Goal: Transaction & Acquisition: Book appointment/travel/reservation

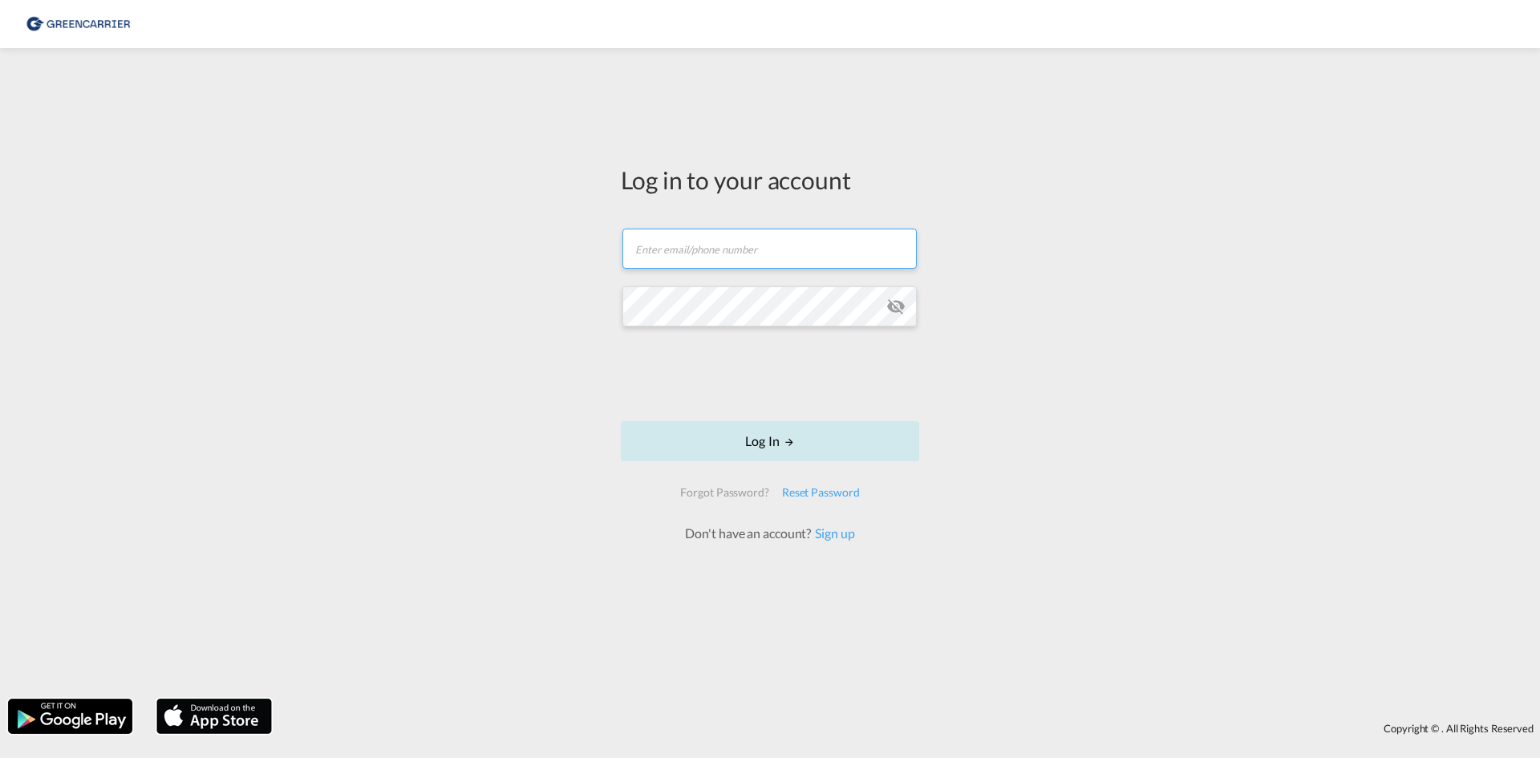
type input "[EMAIL_ADDRESS][DOMAIN_NAME]"
click at [703, 440] on button "Log In" at bounding box center [770, 441] width 298 height 40
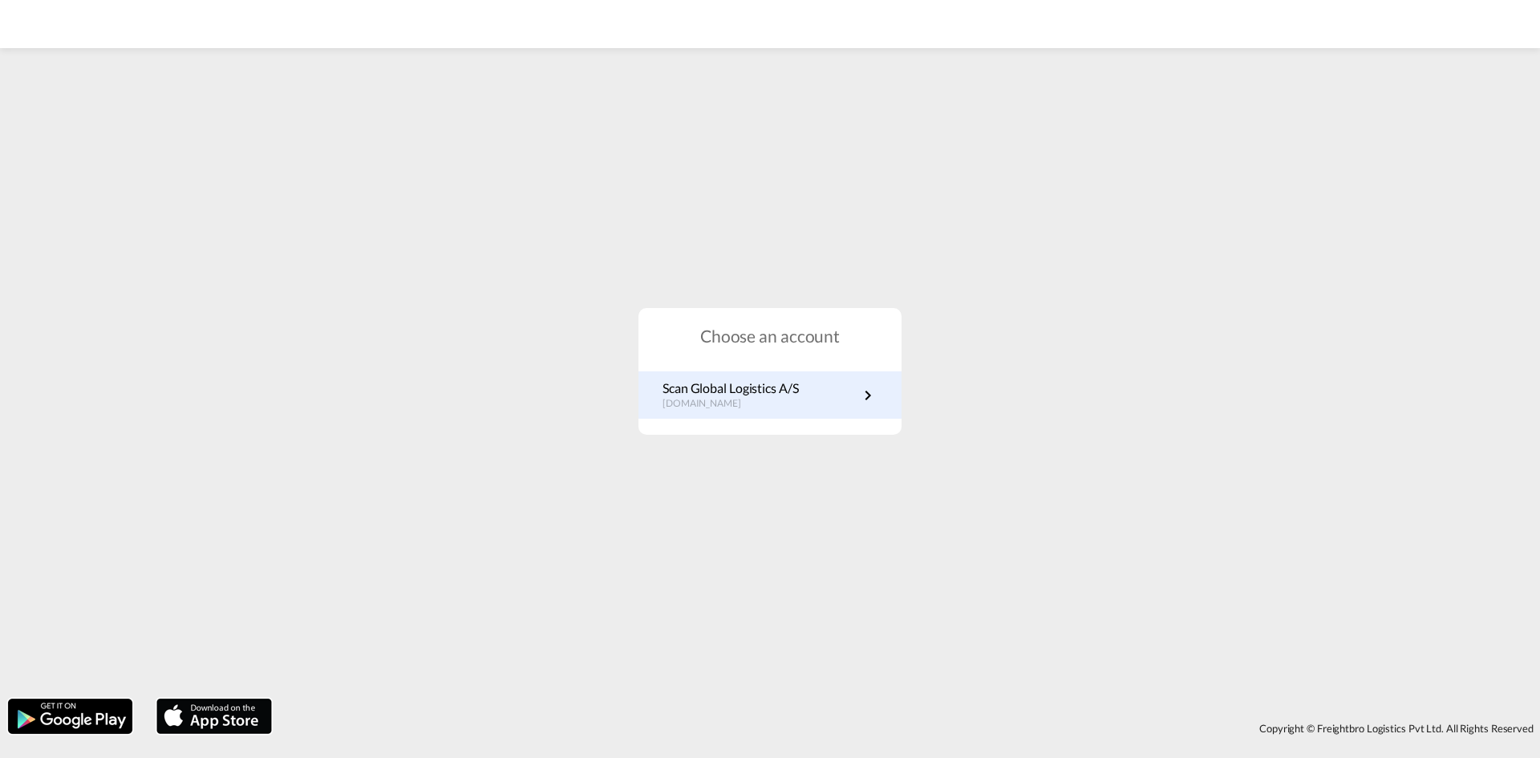
click at [782, 403] on p "[DOMAIN_NAME]" at bounding box center [731, 404] width 136 height 14
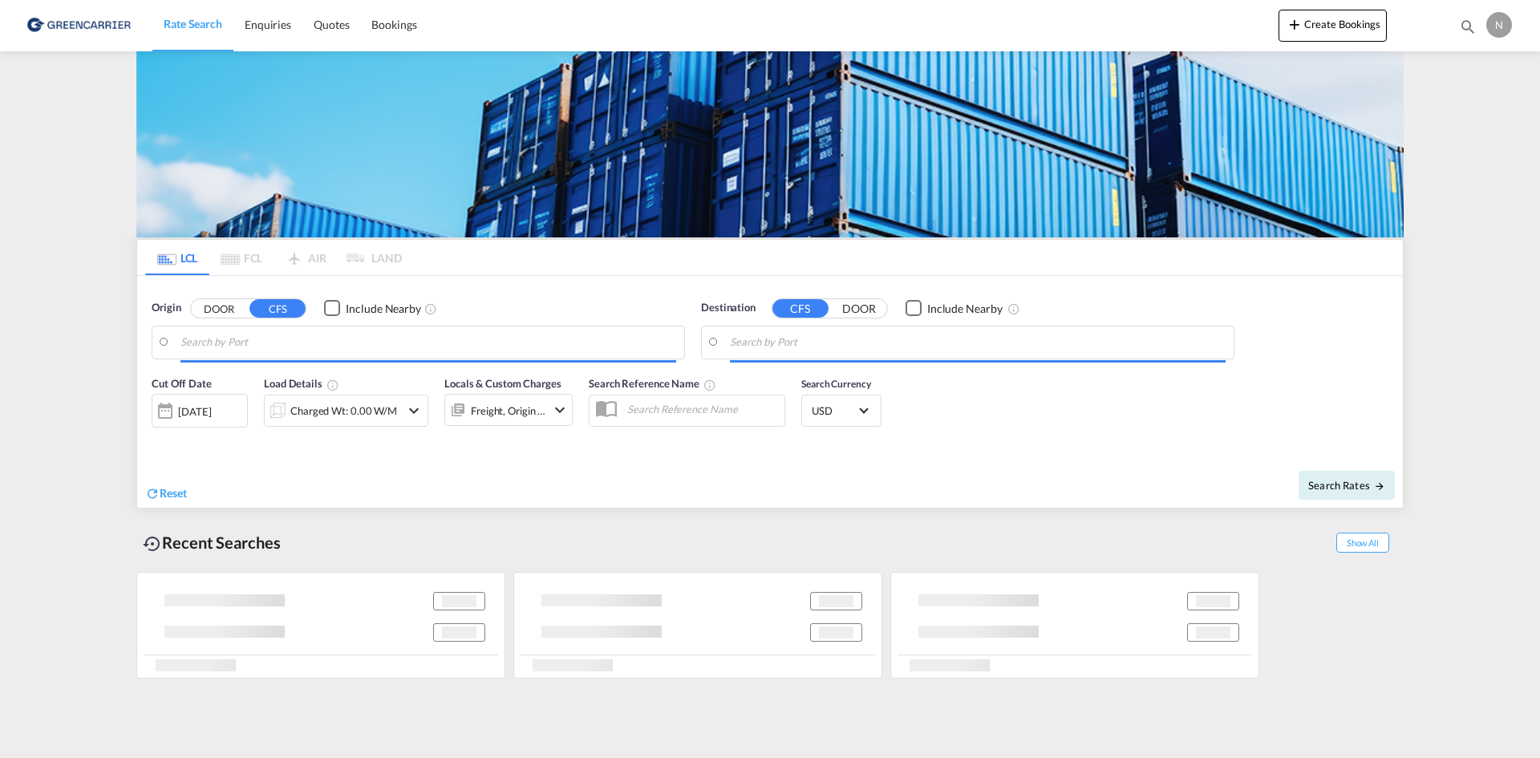
type input "DK-9900, Frederikshavn"
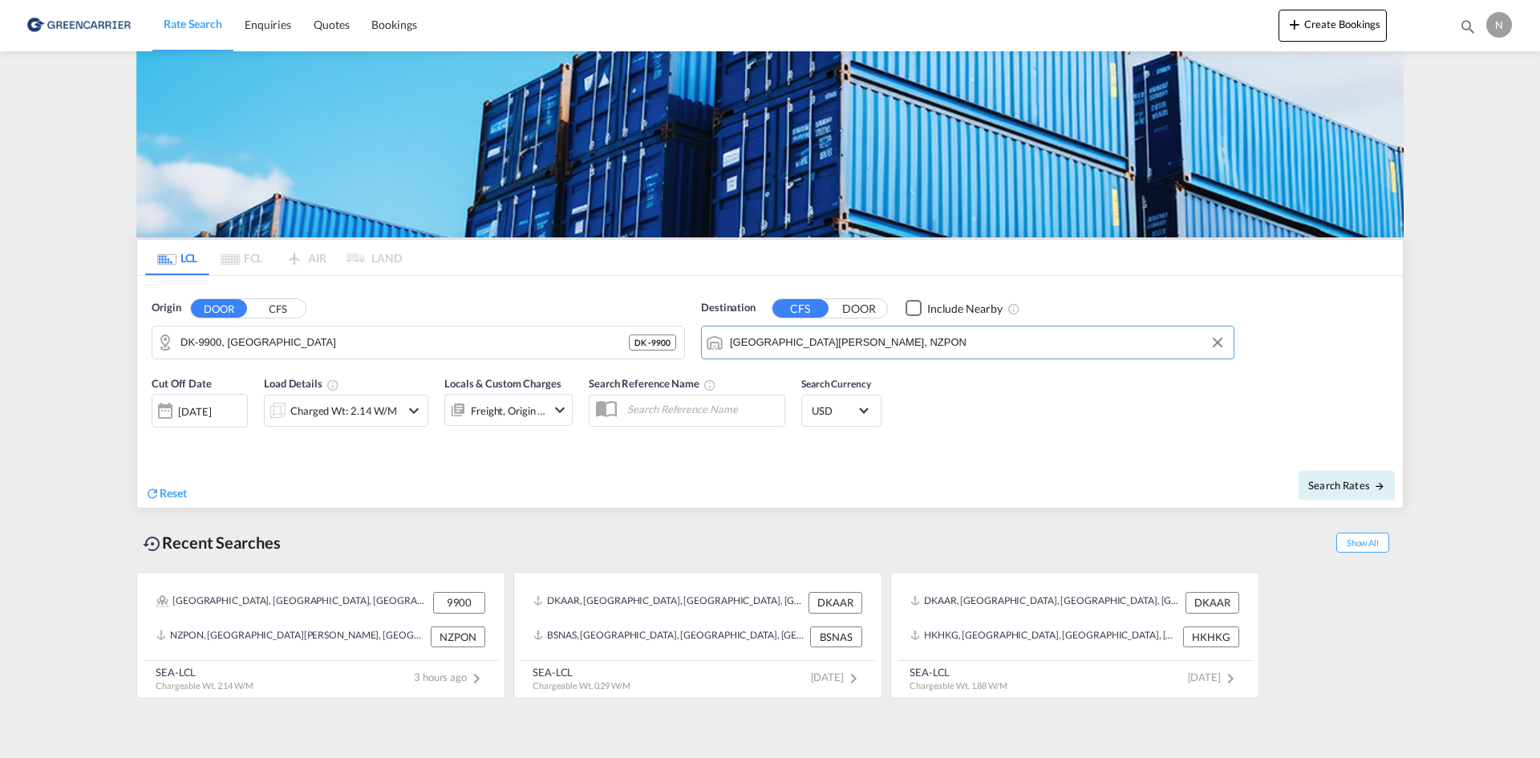
click at [772, 347] on input "Port Nelson, NZPON" at bounding box center [978, 342] width 496 height 24
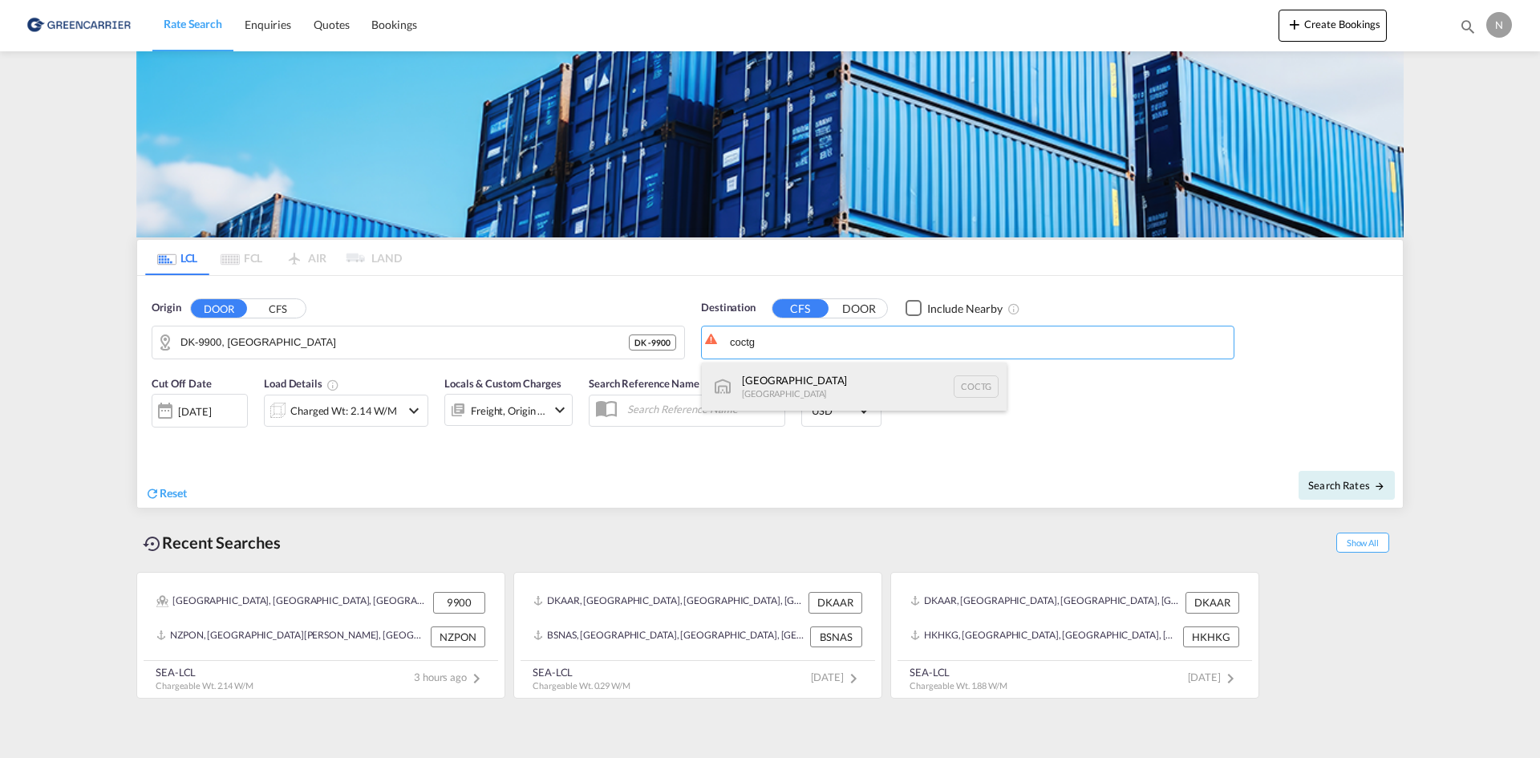
click at [758, 383] on div "Cartagena Colombia COCTG" at bounding box center [854, 387] width 305 height 48
type input "Cartagena, COCTG"
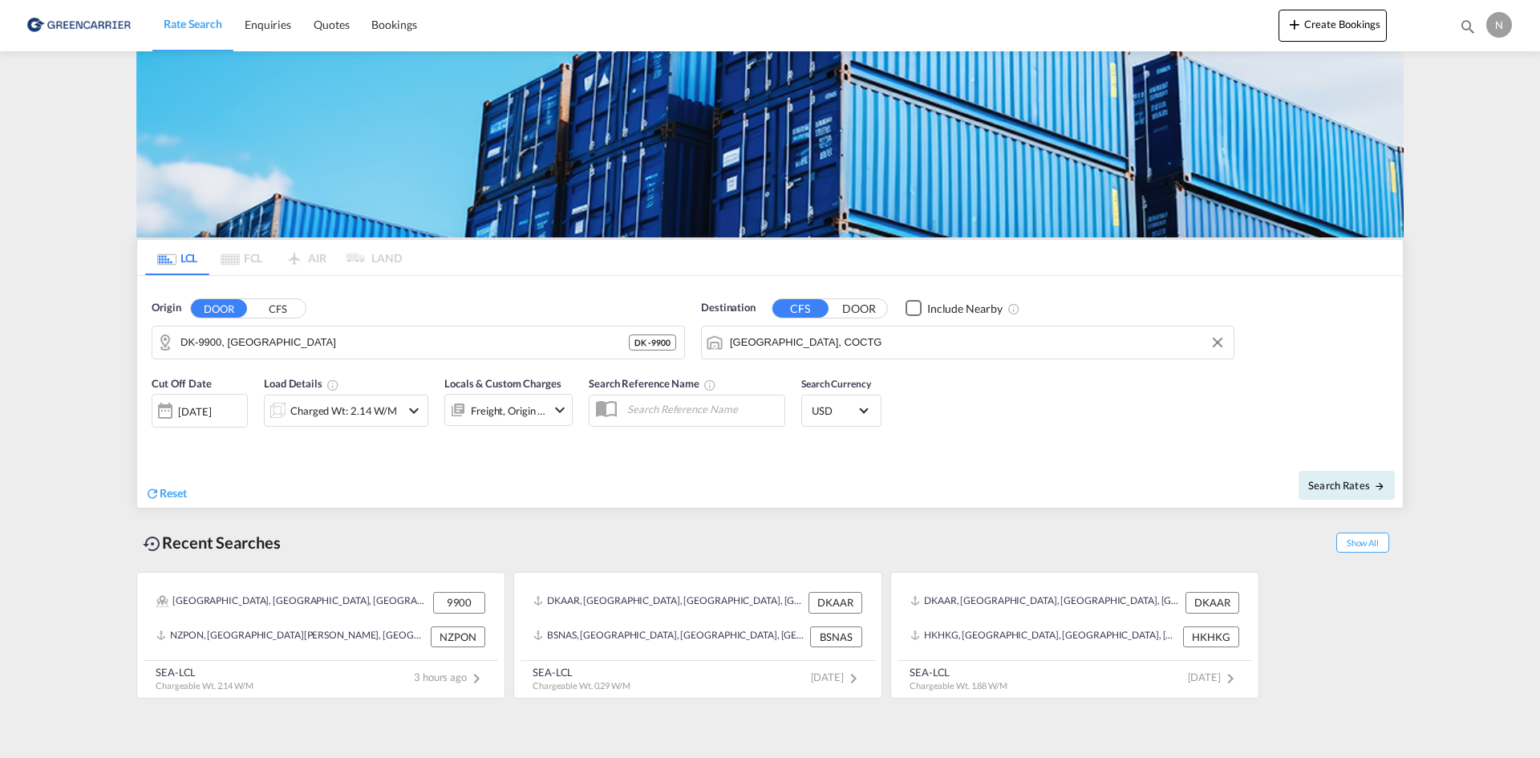
click at [286, 415] on div at bounding box center [278, 411] width 26 height 32
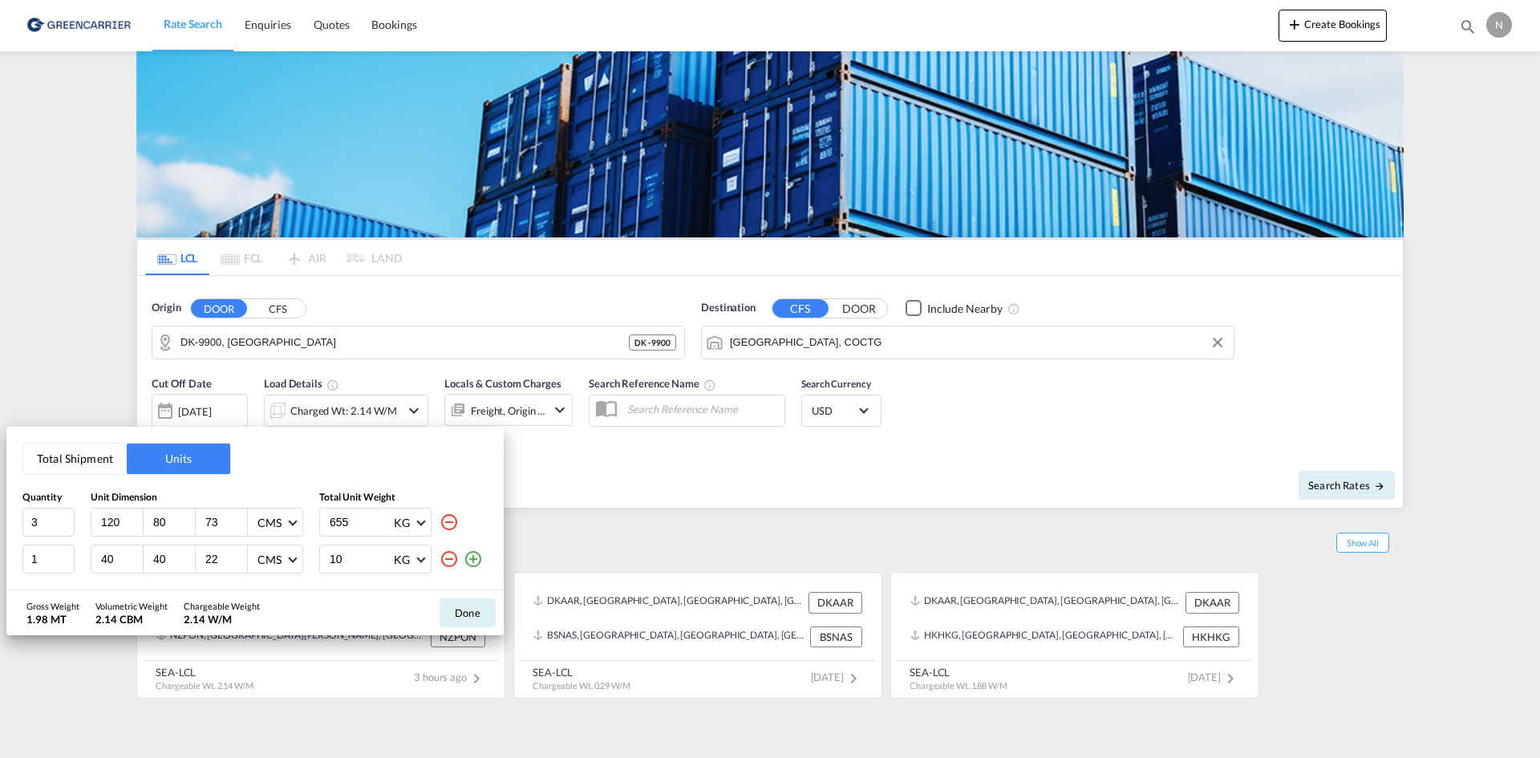
click at [97, 464] on button "Total Shipment" at bounding box center [74, 459] width 103 height 30
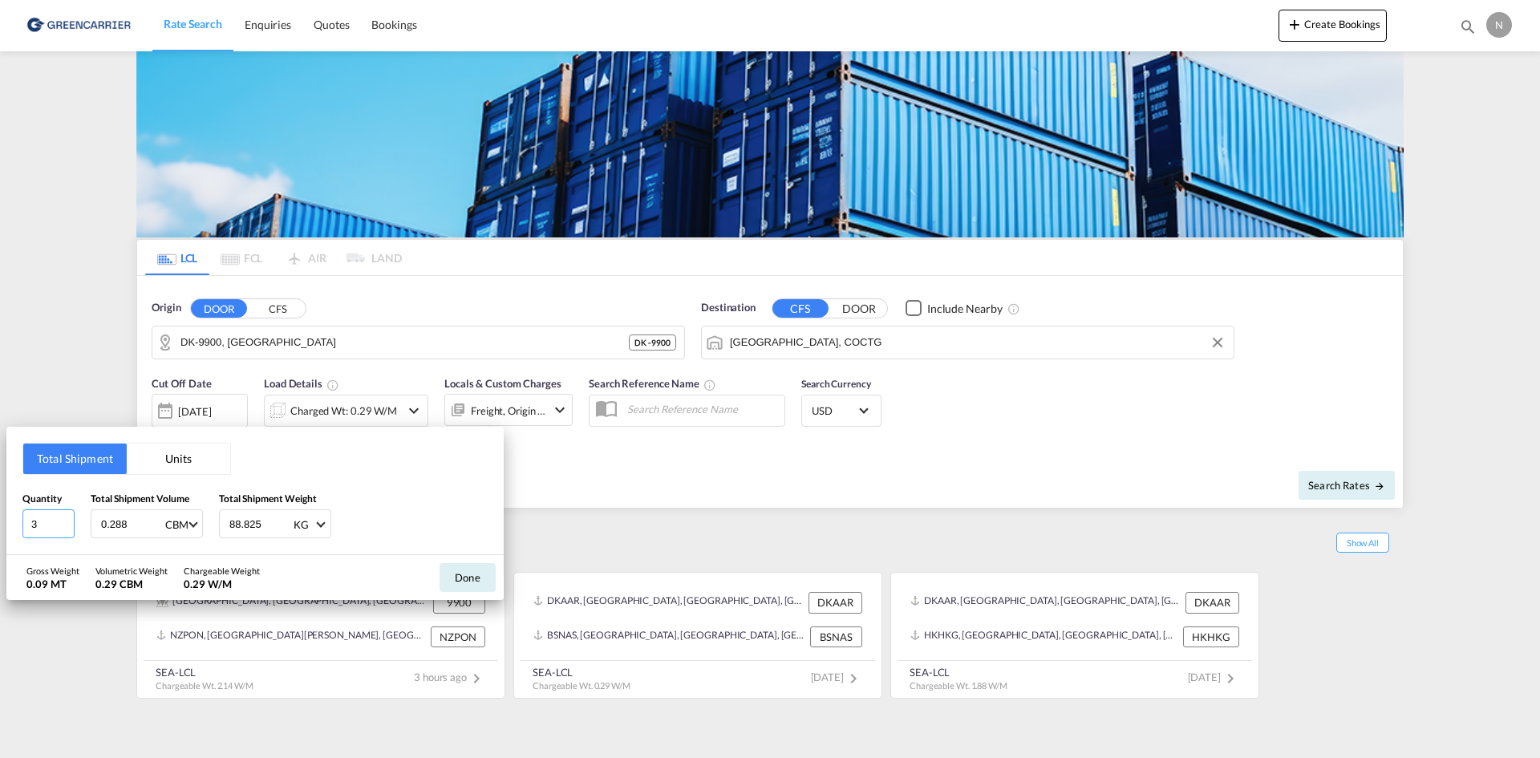
click at [64, 525] on input "3" at bounding box center [48, 523] width 52 height 29
click at [64, 525] on input "2" at bounding box center [48, 523] width 52 height 29
click at [65, 524] on input "3" at bounding box center [48, 523] width 52 height 29
click at [65, 524] on input "4" at bounding box center [48, 523] width 52 height 29
click at [65, 524] on input "5" at bounding box center [48, 523] width 52 height 29
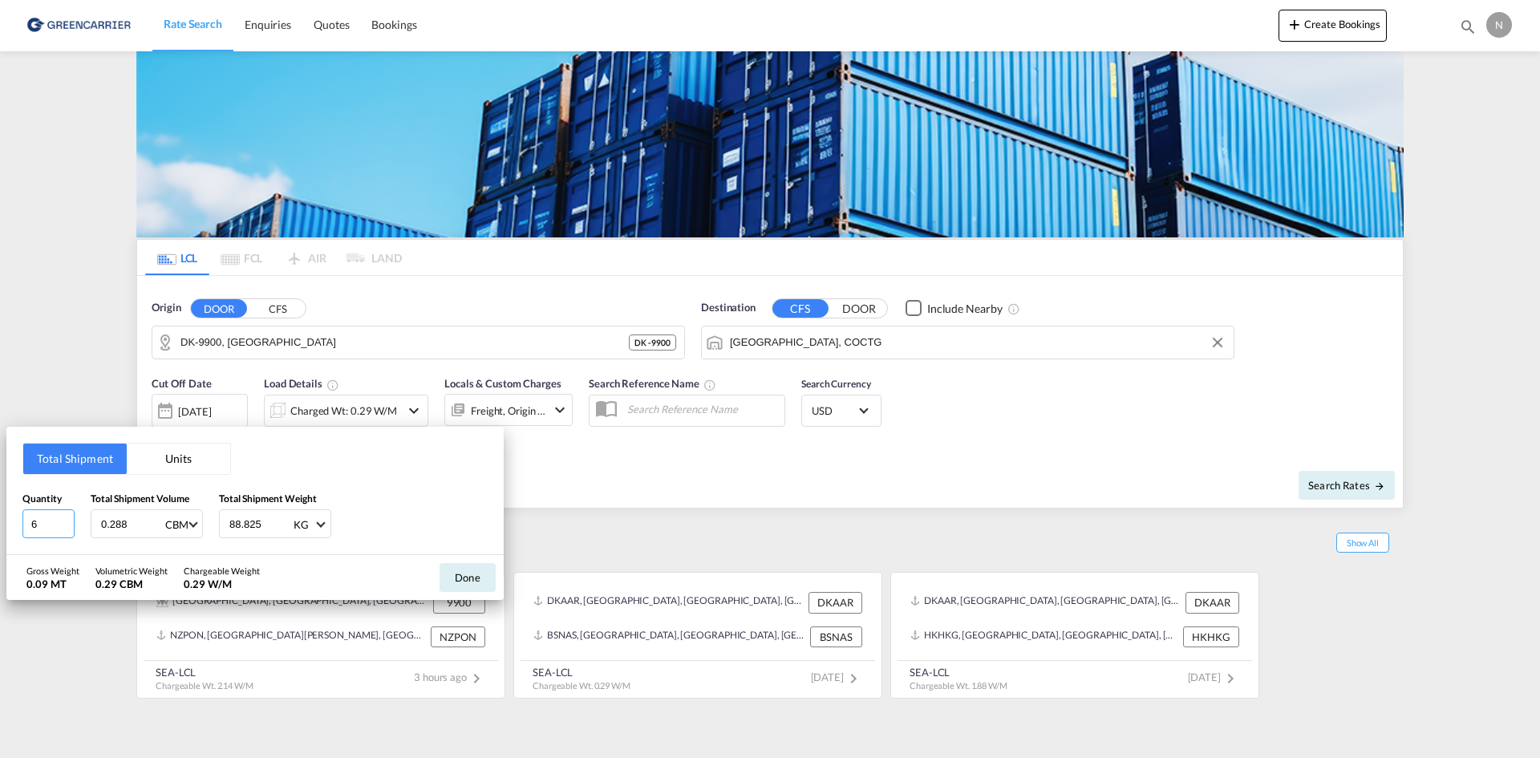
click at [65, 524] on input "6" at bounding box center [48, 523] width 52 height 29
type input "7"
click at [65, 524] on input "7" at bounding box center [48, 523] width 52 height 29
click at [115, 520] on input "0.288" at bounding box center [131, 523] width 64 height 27
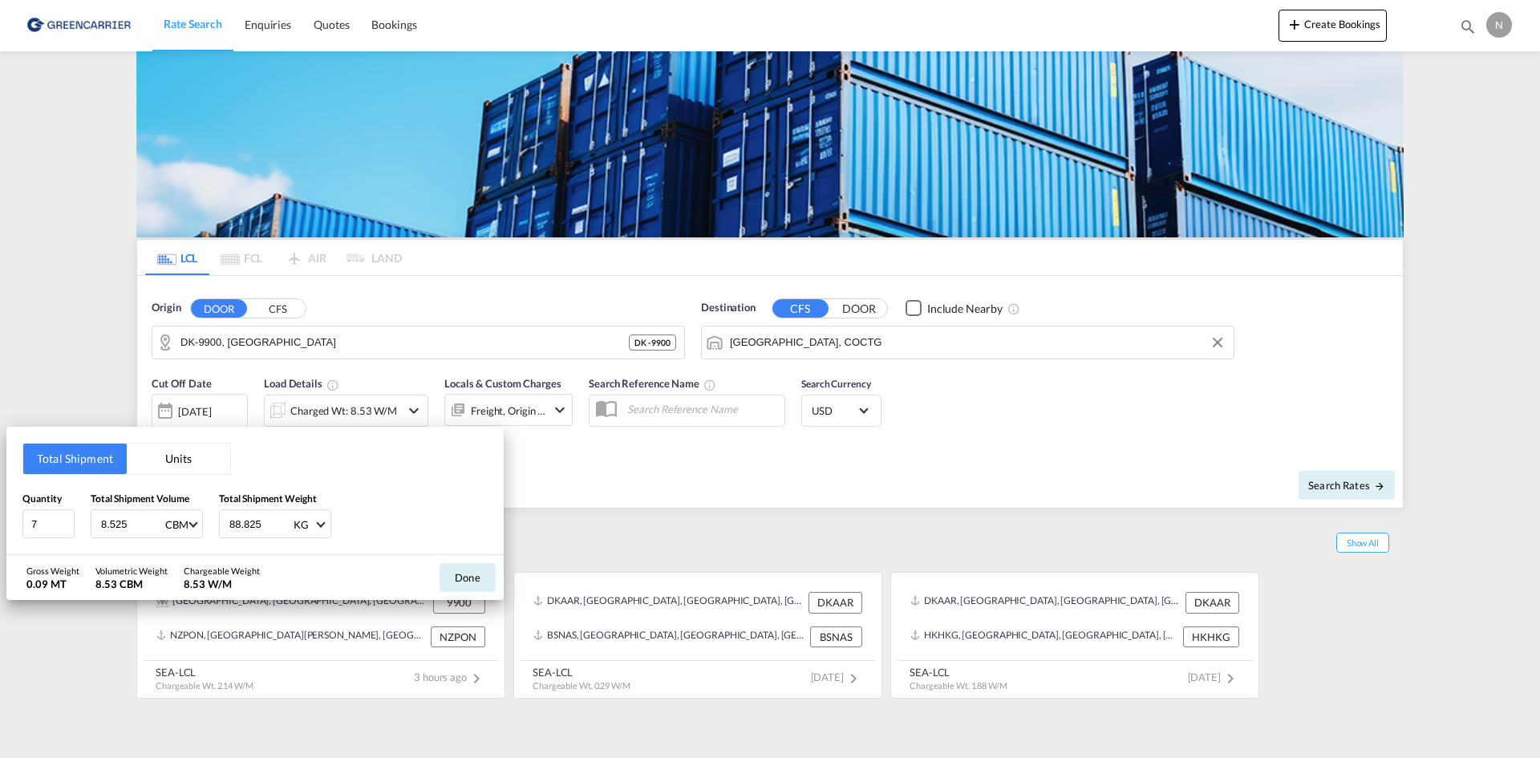
type input "8.525"
type input "6275.900"
click at [458, 581] on button "Done" at bounding box center [468, 577] width 56 height 29
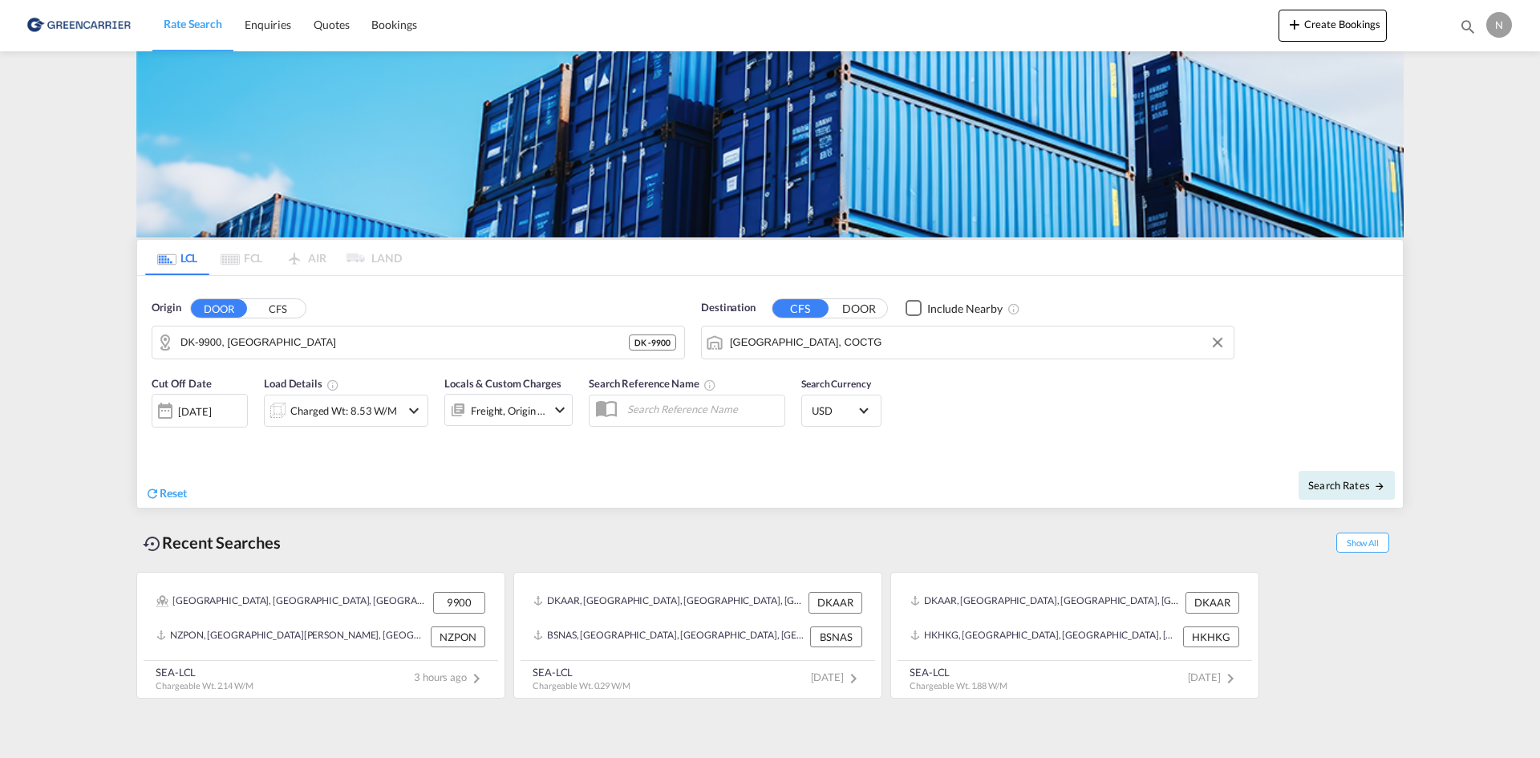
click at [554, 409] on md-icon "icon-chevron-down" at bounding box center [559, 409] width 19 height 19
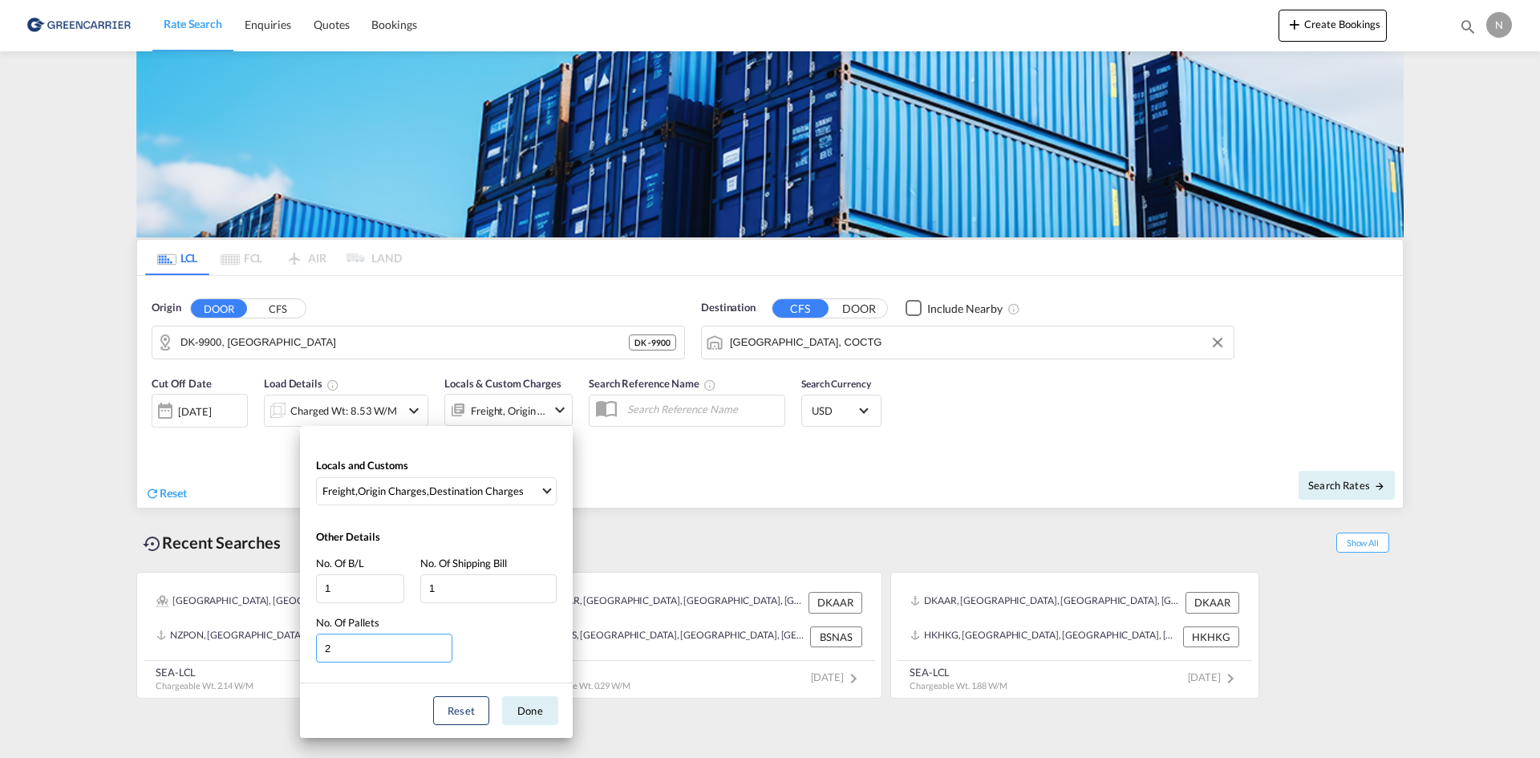
click at [443, 643] on input "2" at bounding box center [384, 648] width 136 height 29
click at [443, 643] on input "3" at bounding box center [384, 648] width 136 height 29
click at [443, 643] on input "4" at bounding box center [384, 648] width 136 height 29
click at [443, 643] on input "5" at bounding box center [384, 648] width 136 height 29
click at [443, 643] on input "6" at bounding box center [384, 648] width 136 height 29
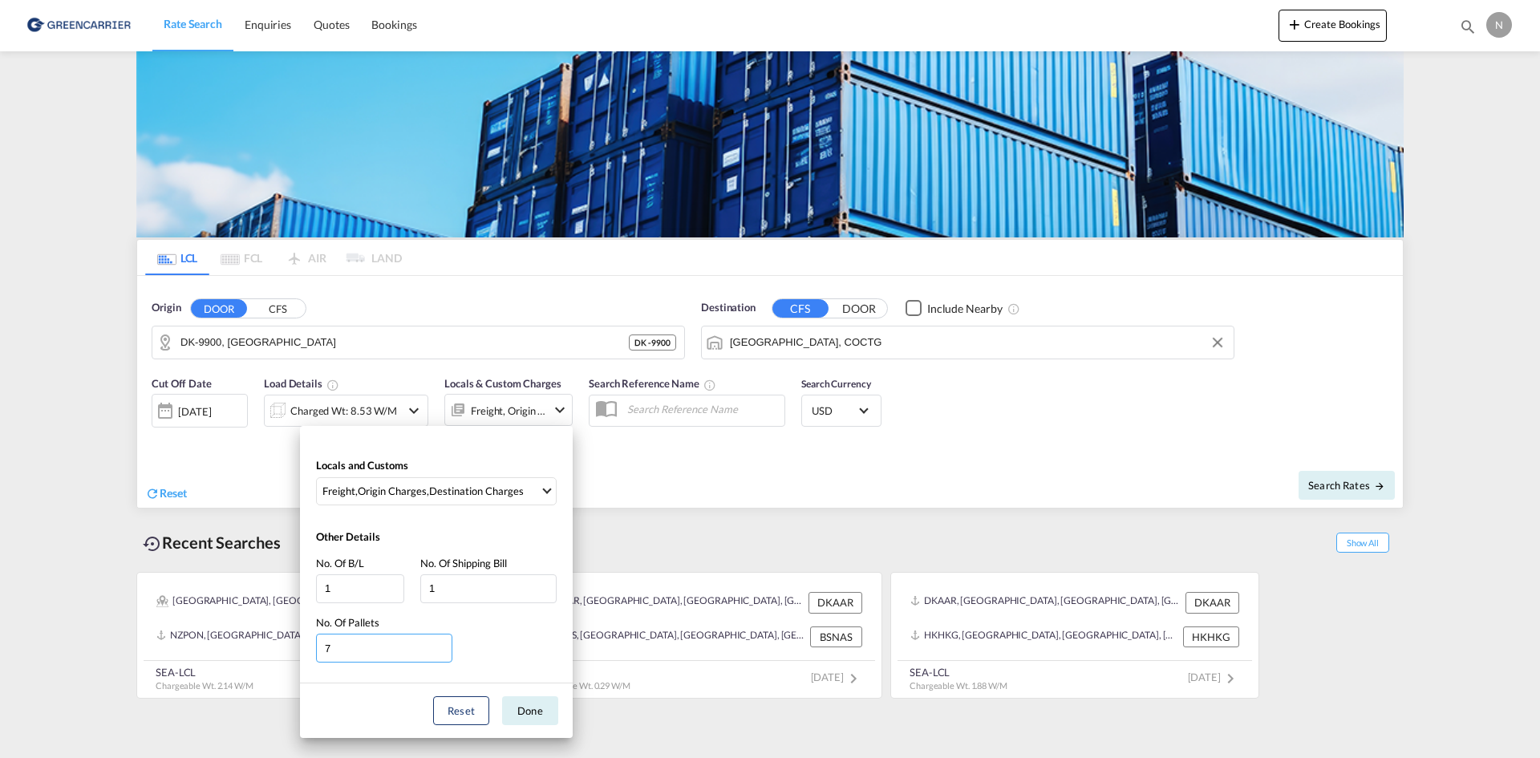
type input "7"
click at [443, 643] on input "7" at bounding box center [384, 648] width 136 height 29
click at [531, 716] on button "Done" at bounding box center [530, 710] width 56 height 29
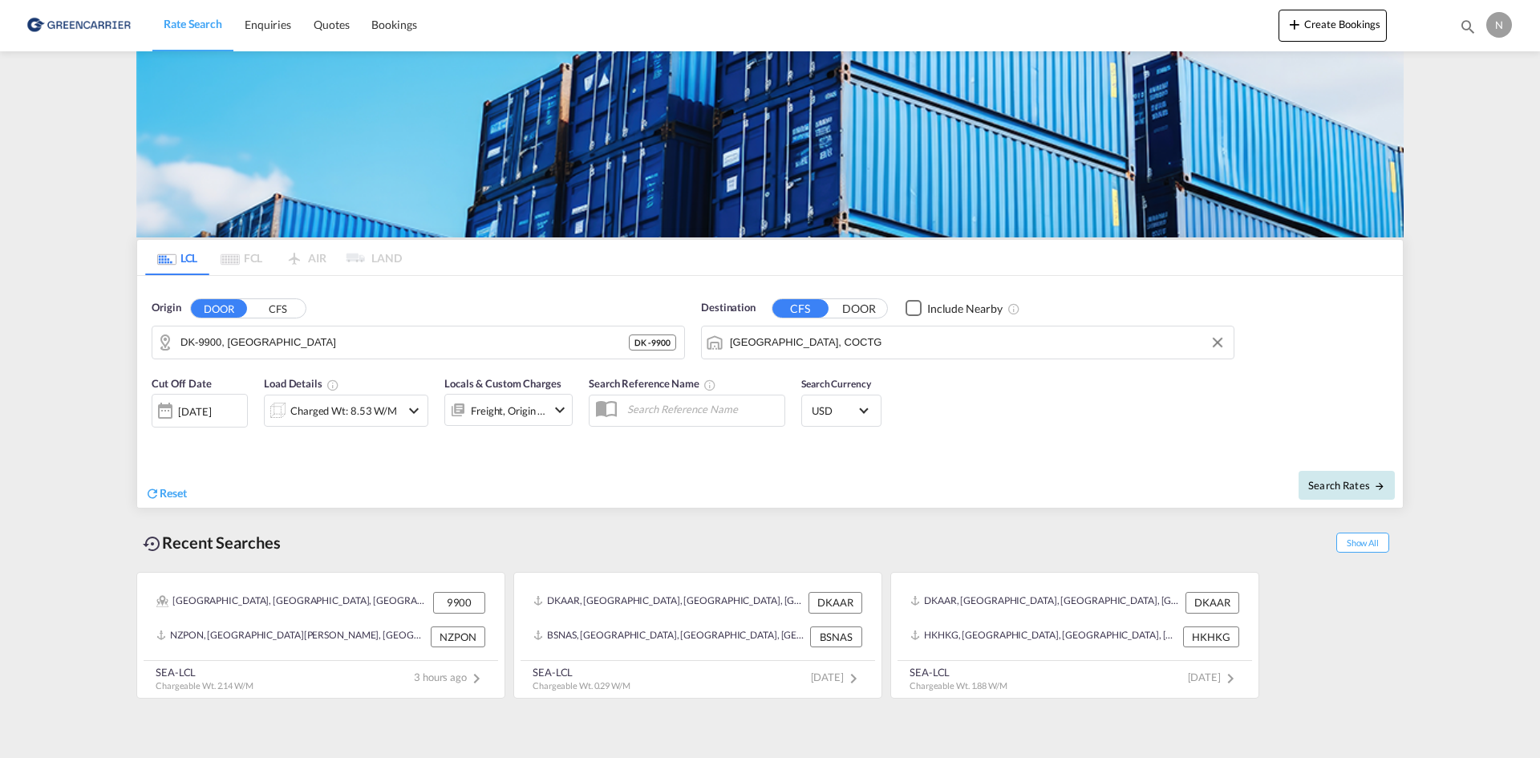
click at [1333, 488] on span "Search Rates" at bounding box center [1346, 485] width 77 height 13
type input "9900 to COCTG / 18 Aug 2025"
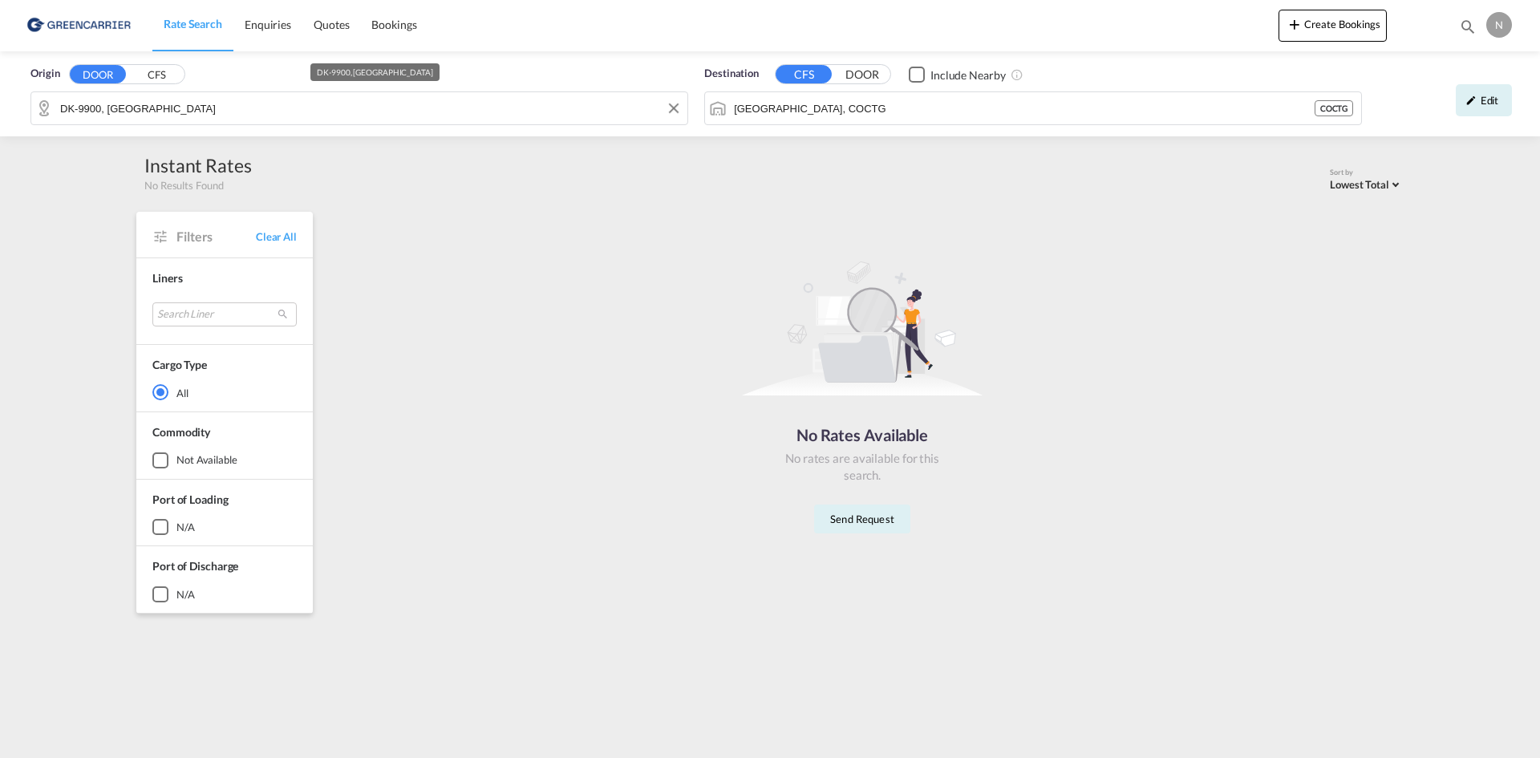
click at [191, 115] on input "DK-9900, Frederikshavn" at bounding box center [369, 108] width 619 height 24
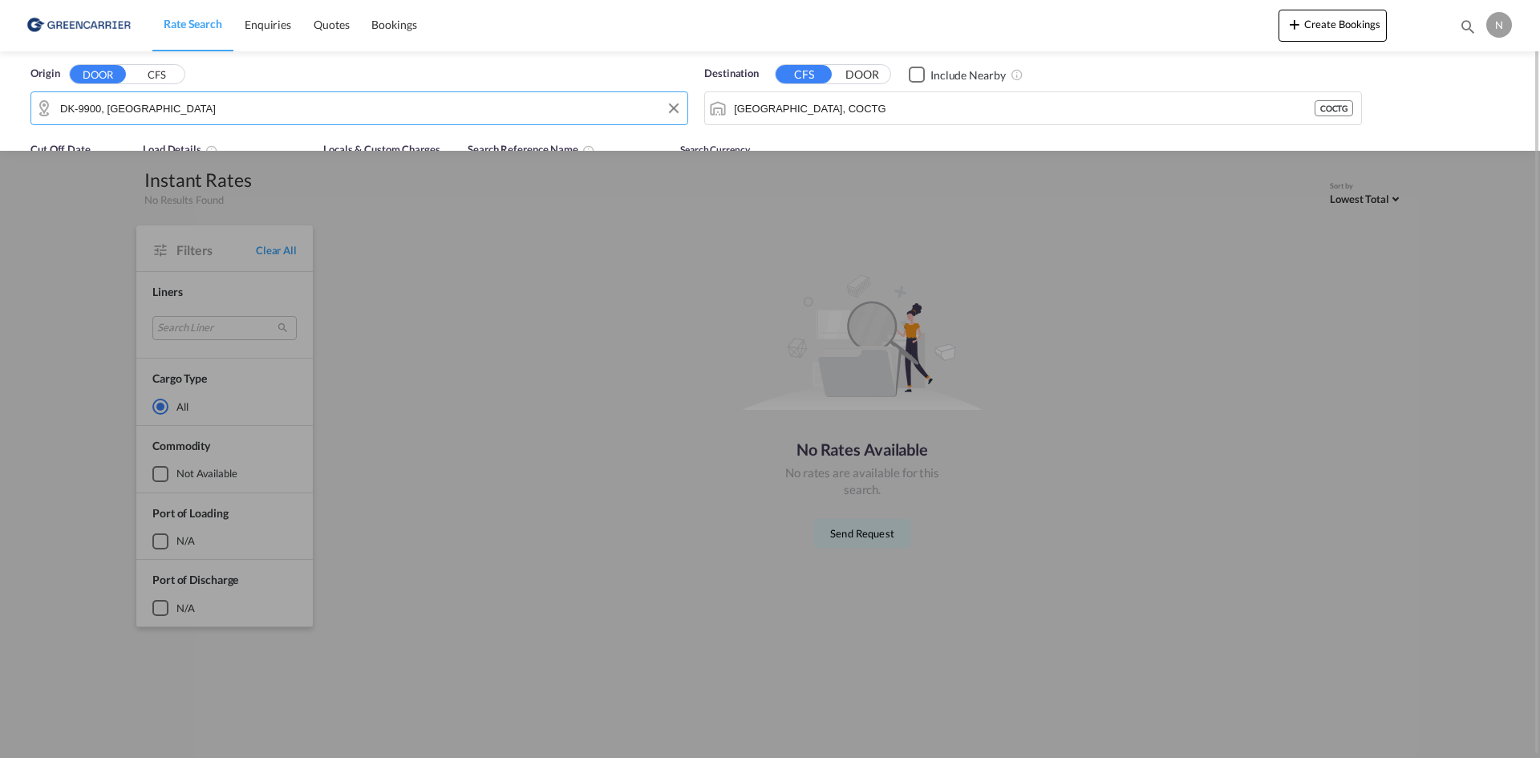
click at [193, 115] on input "DK-9900, Frederikshavn" at bounding box center [369, 108] width 619 height 24
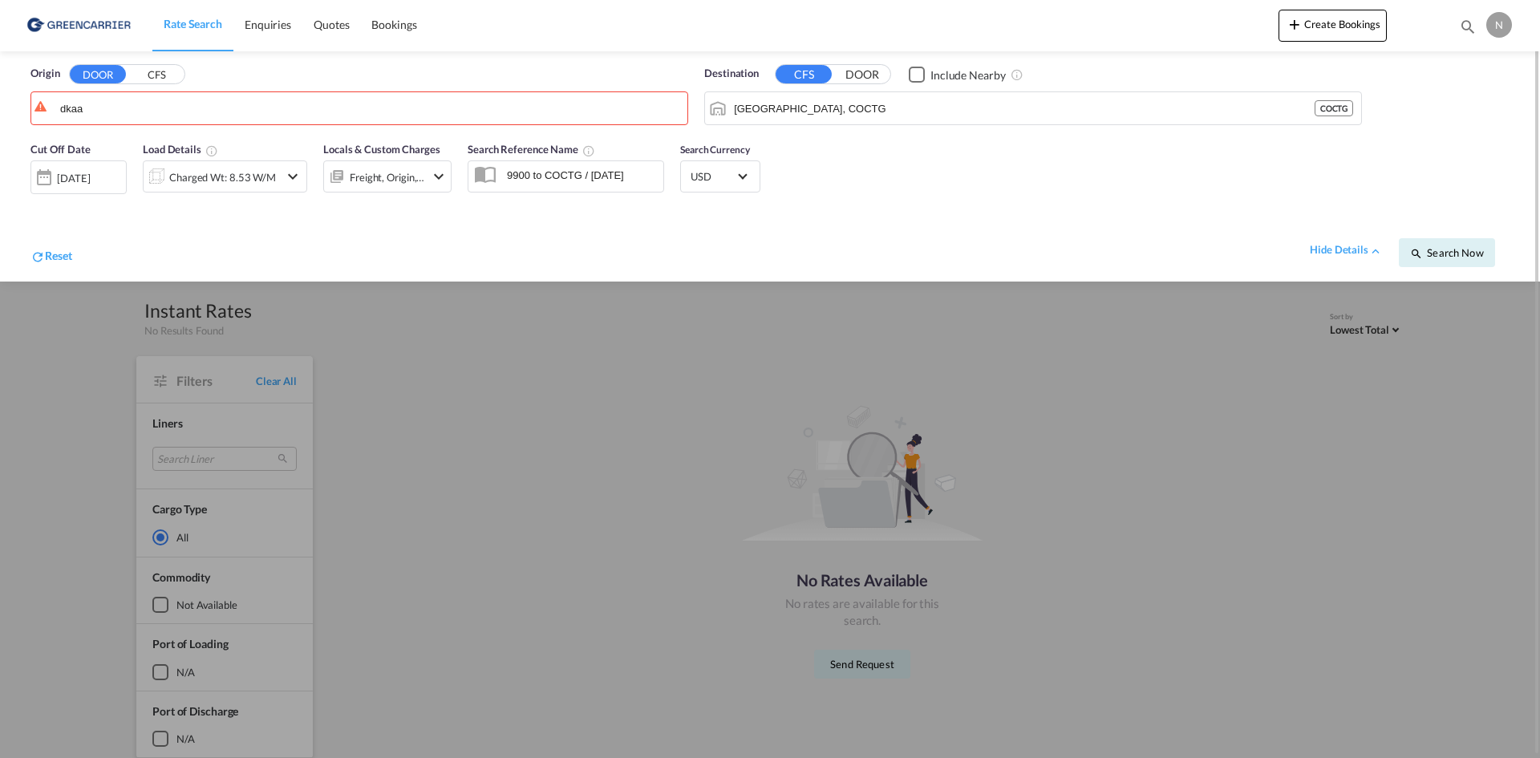
click at [144, 76] on button "CFS" at bounding box center [156, 75] width 56 height 18
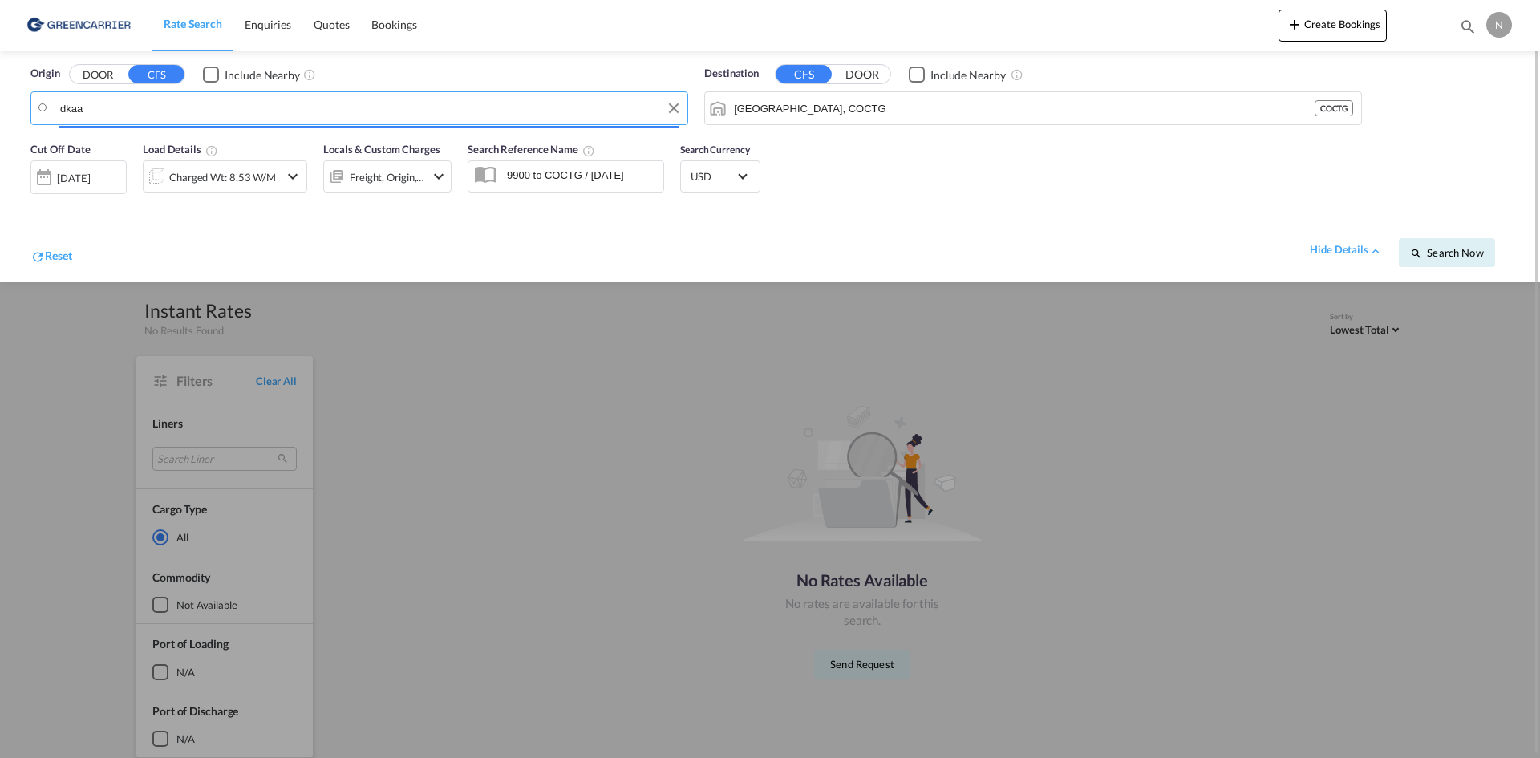
click at [122, 107] on input "dkaa" at bounding box center [369, 108] width 619 height 24
click at [122, 107] on body "Rate Search Enquiries Quotes Bookings Rate Search Enquiries" at bounding box center [770, 379] width 1540 height 758
click at [122, 107] on input "dkaa" at bounding box center [369, 108] width 619 height 24
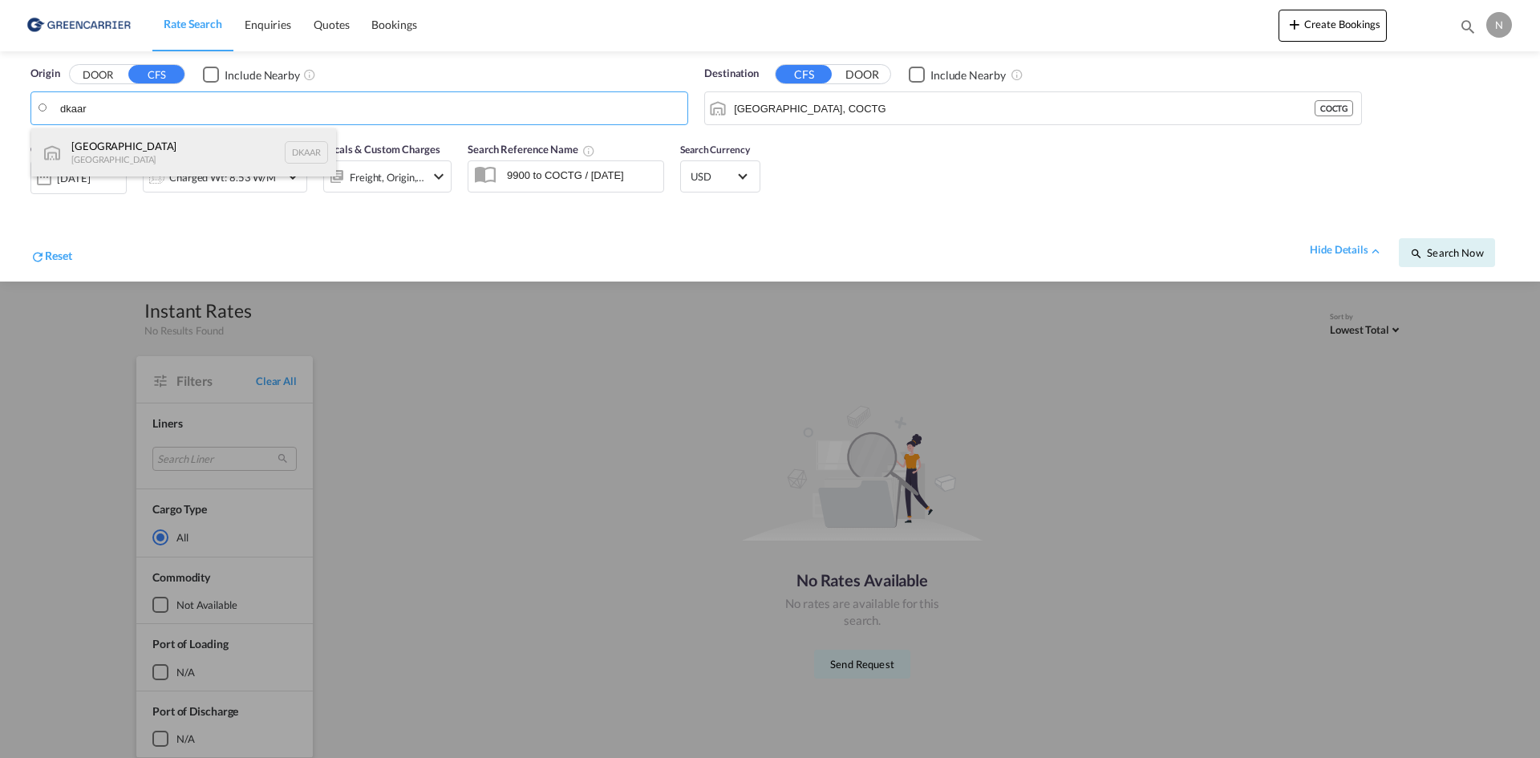
click at [121, 148] on div "Aarhus Denmark DKAAR" at bounding box center [183, 152] width 305 height 48
type input "Aarhus, DKAAR"
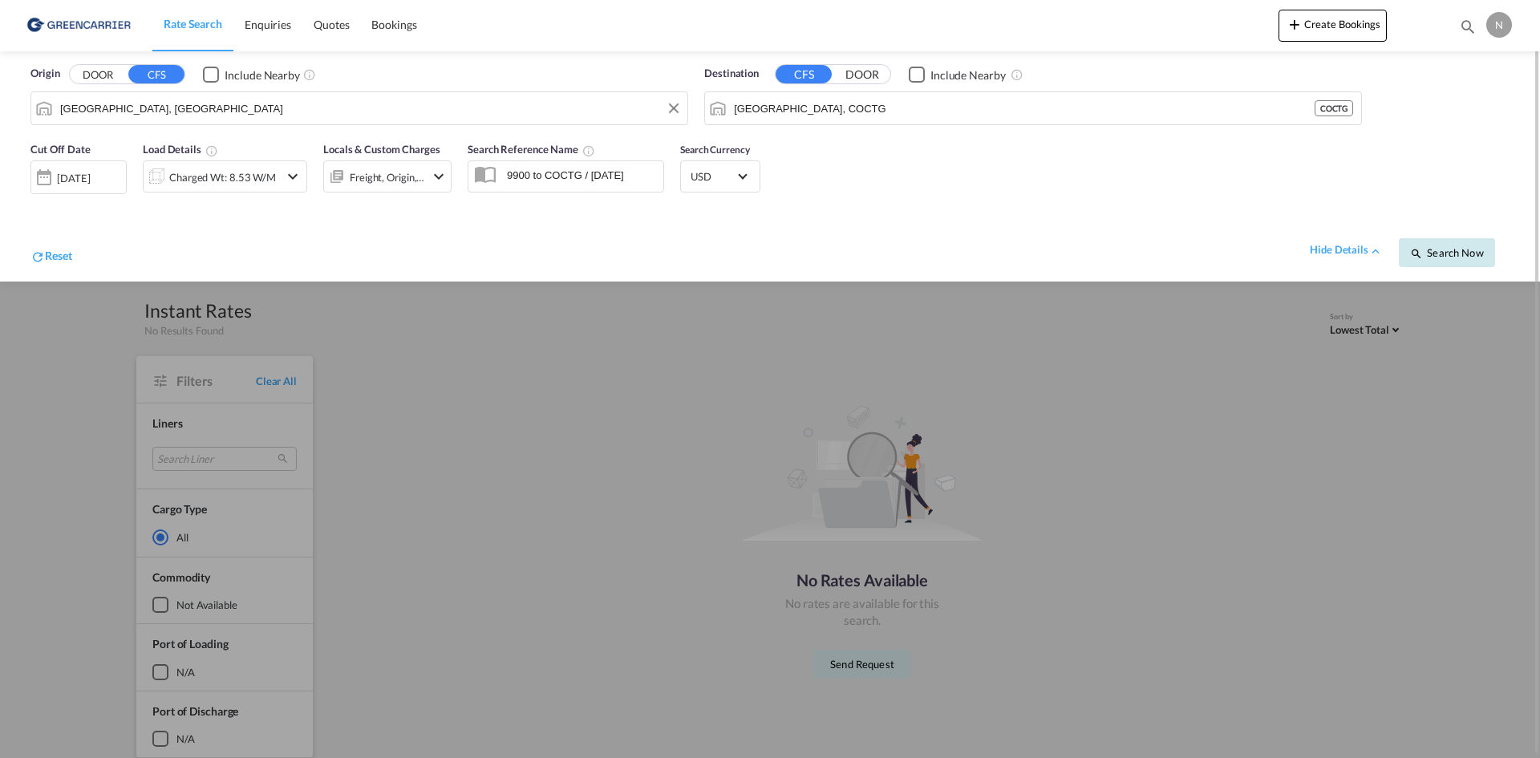
click at [1409, 257] on button "Search Now" at bounding box center [1447, 252] width 96 height 29
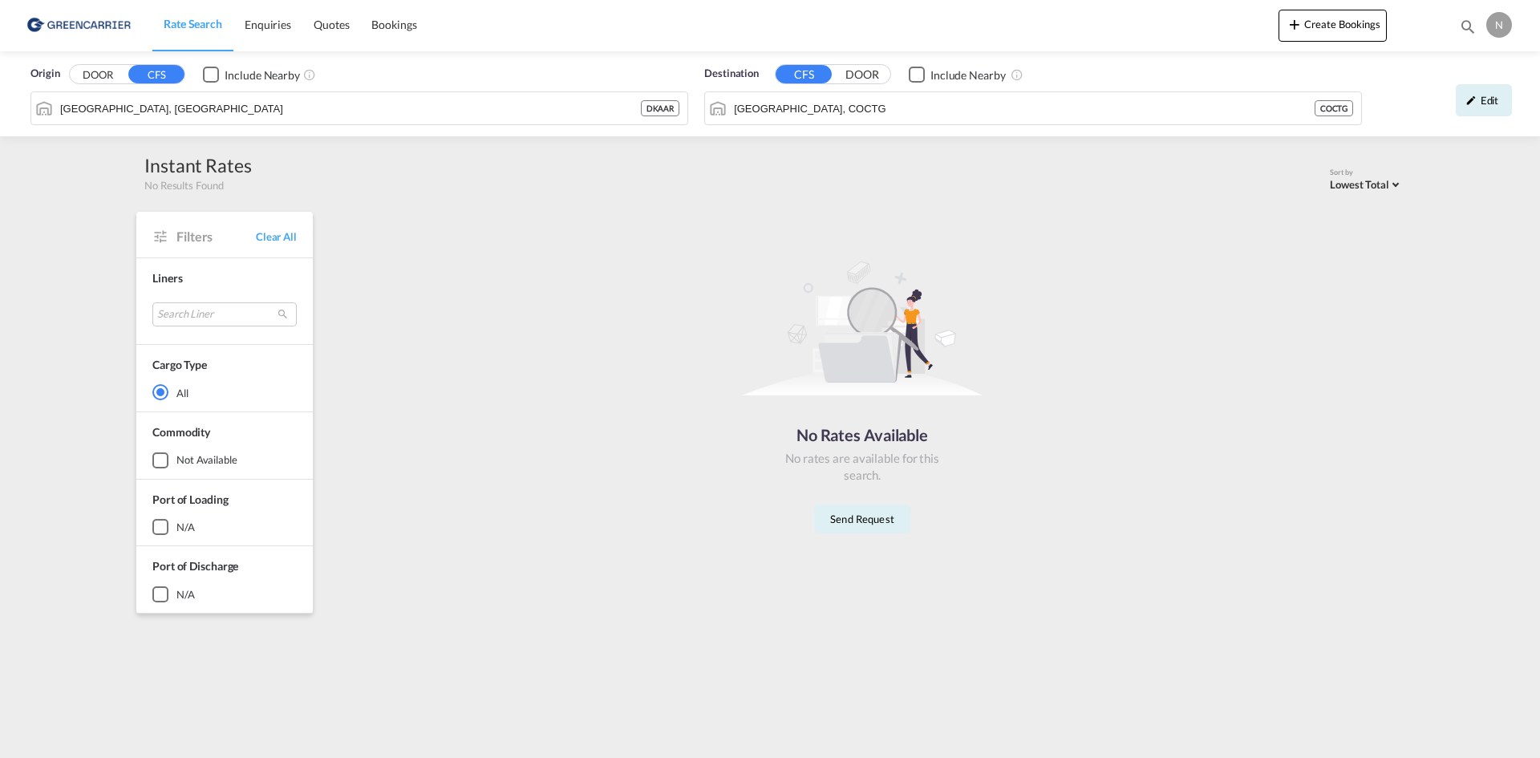
click at [179, 18] on span "Rate Search" at bounding box center [193, 24] width 59 height 14
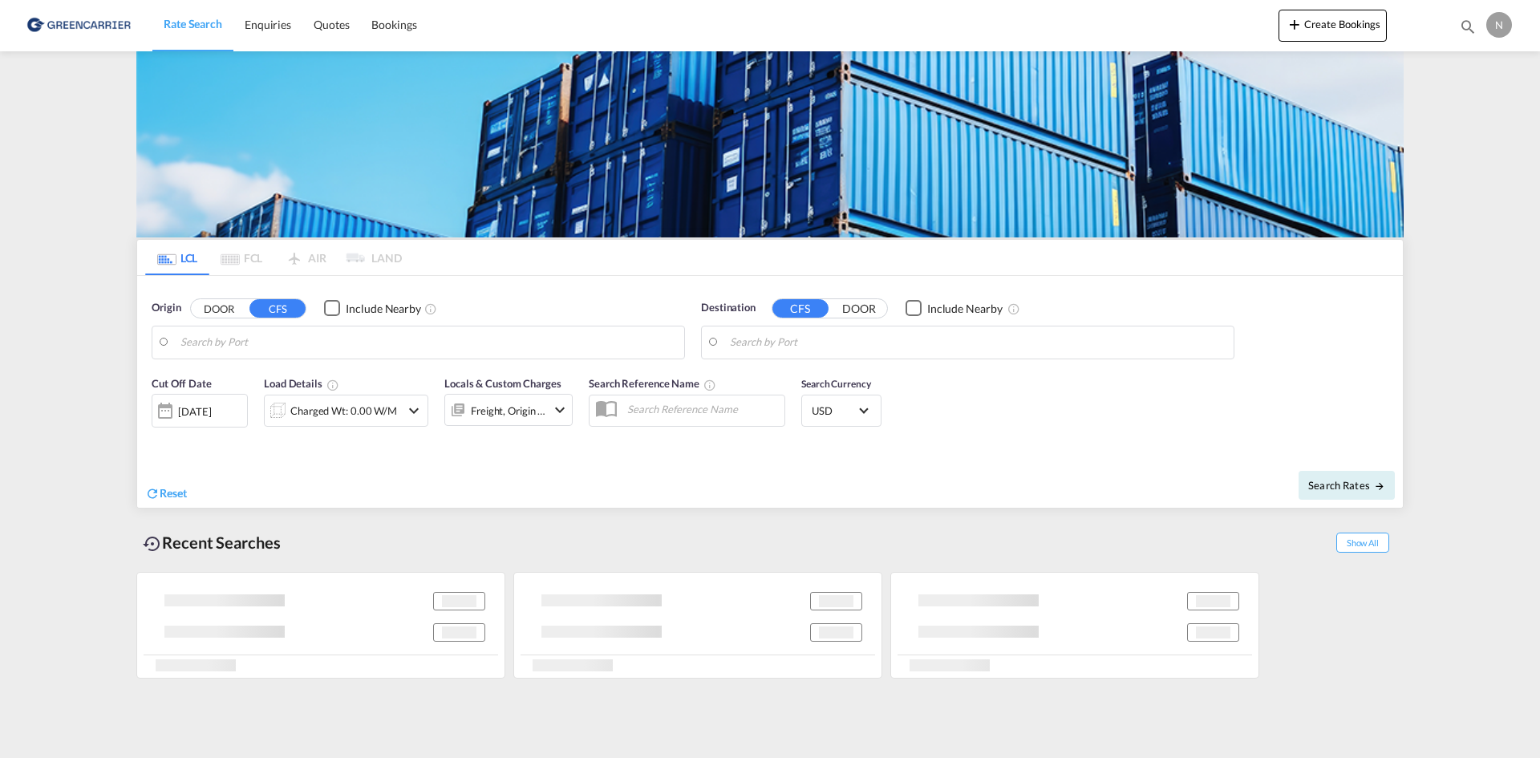
type input "Aarhus, DKAAR"
type input "Cartagena, COCTG"
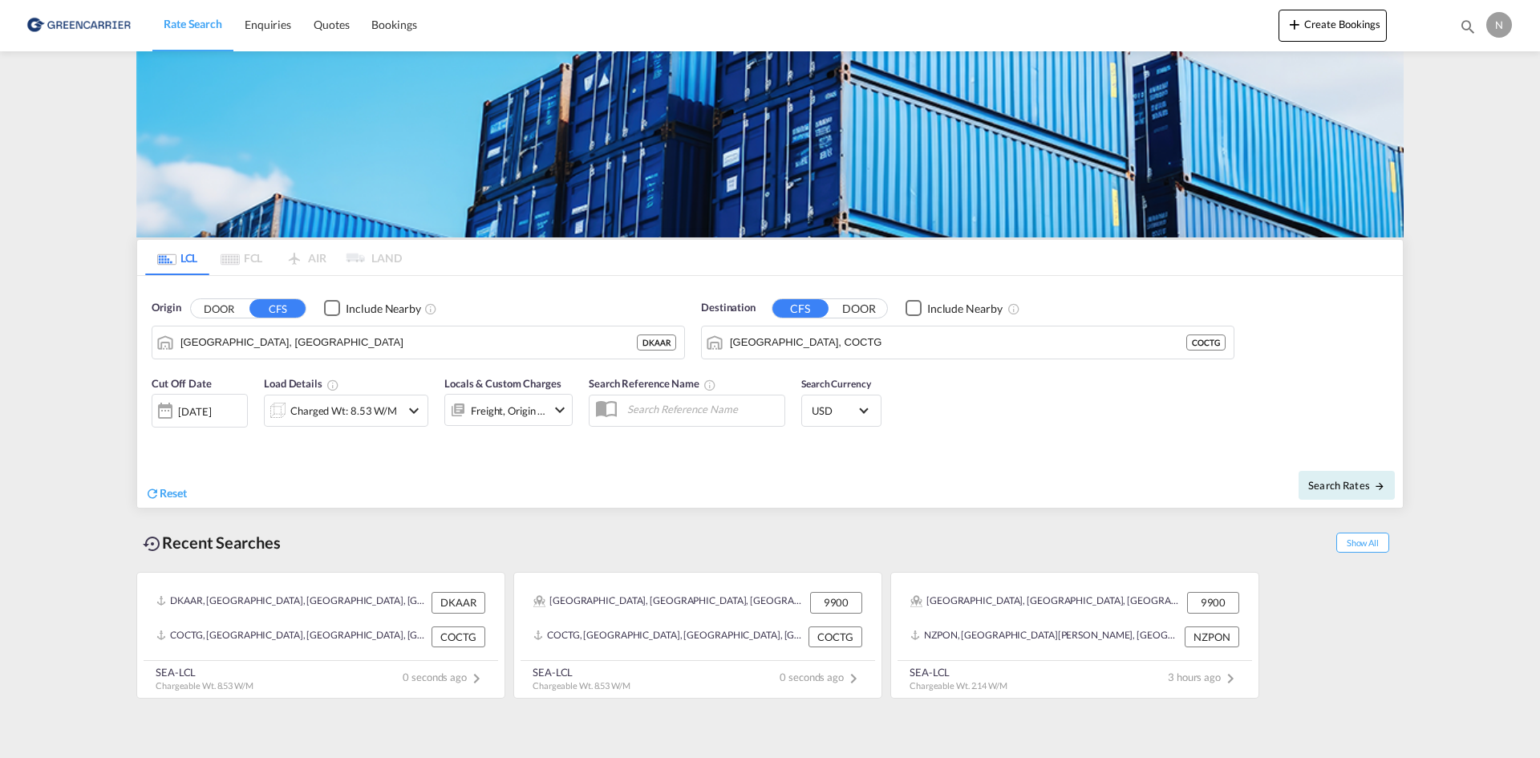
click at [211, 412] on div "18 Aug 2025" at bounding box center [194, 411] width 33 height 14
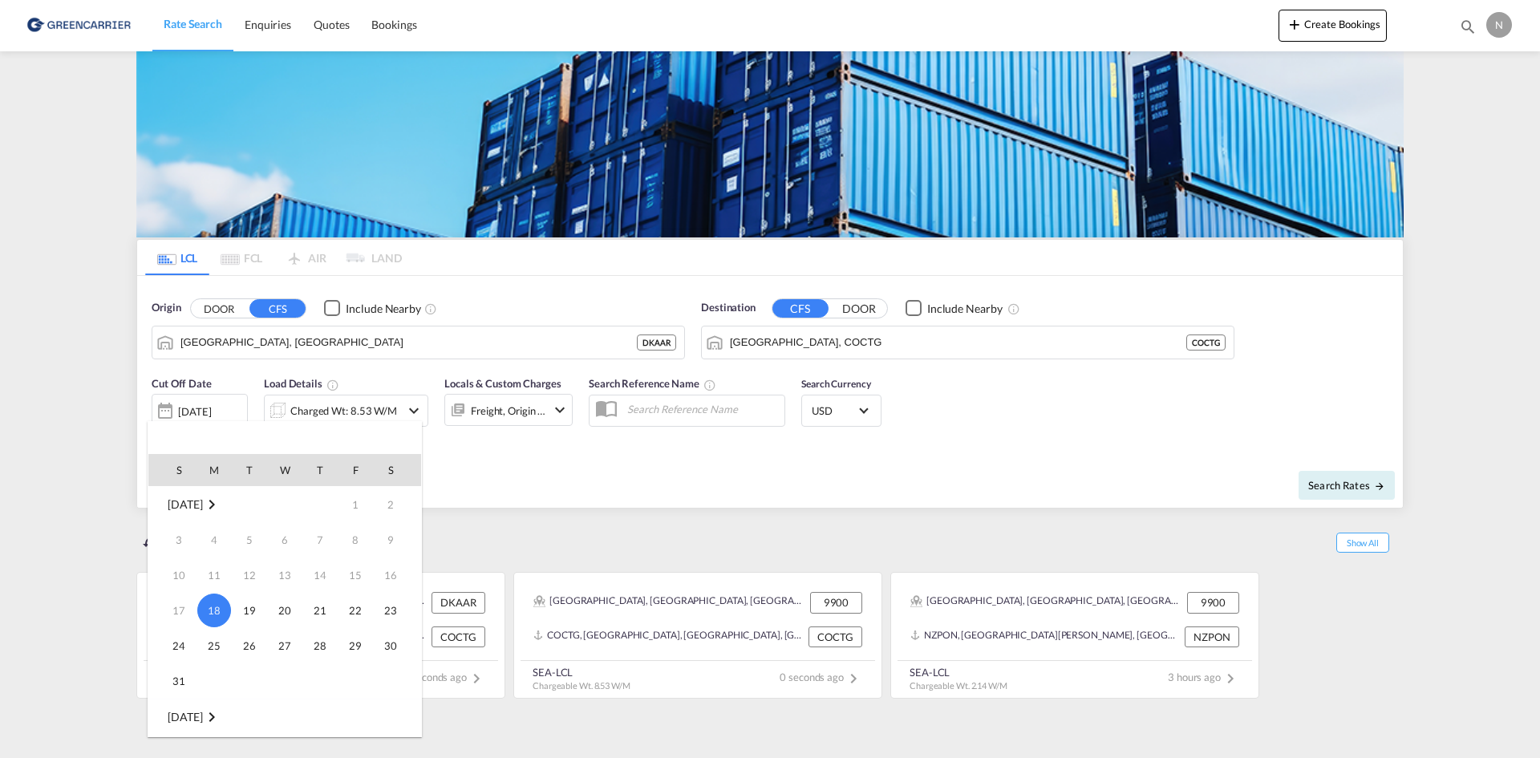
click at [500, 460] on div at bounding box center [770, 379] width 1540 height 758
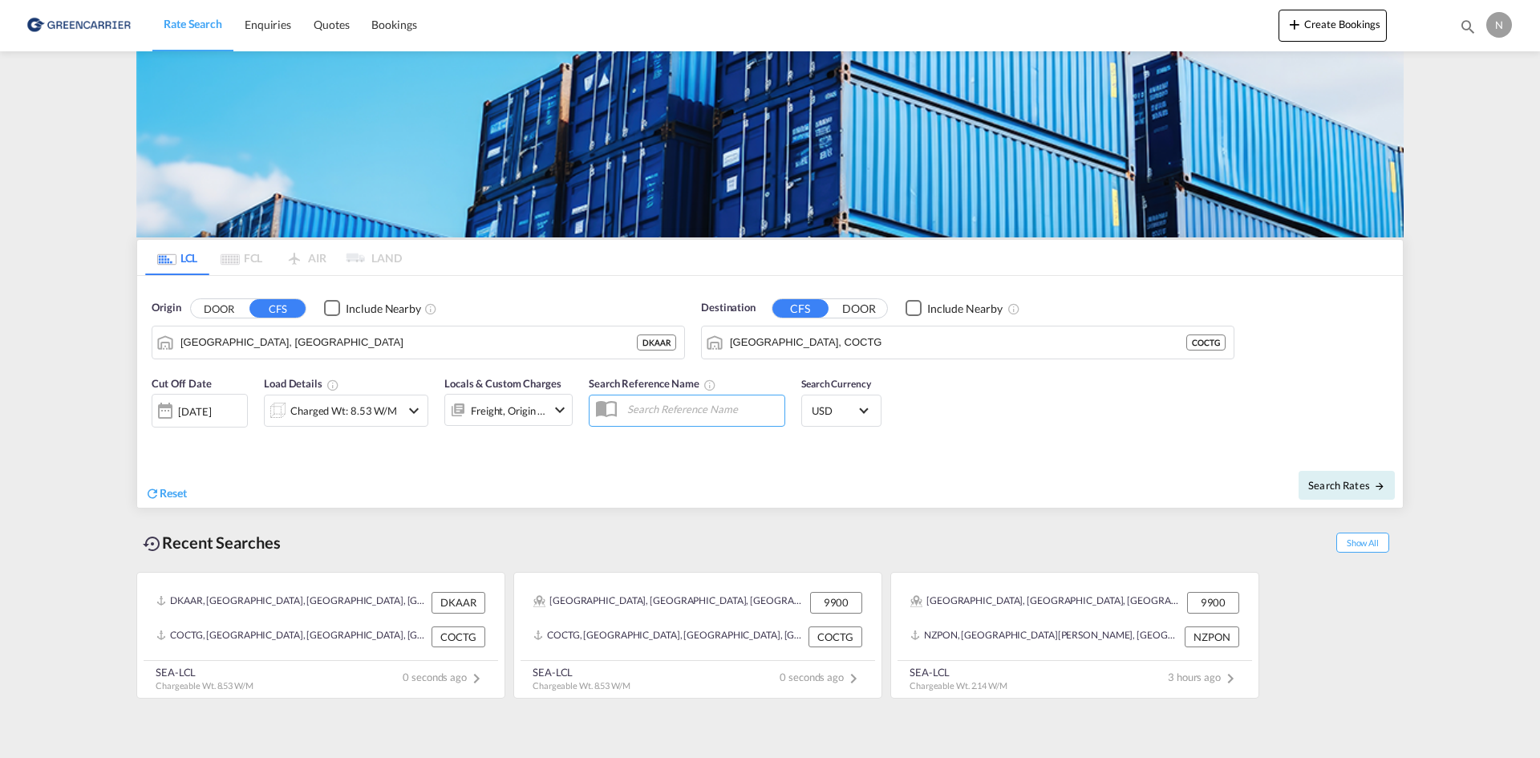
click at [415, 407] on md-icon "icon-chevron-down" at bounding box center [413, 410] width 19 height 19
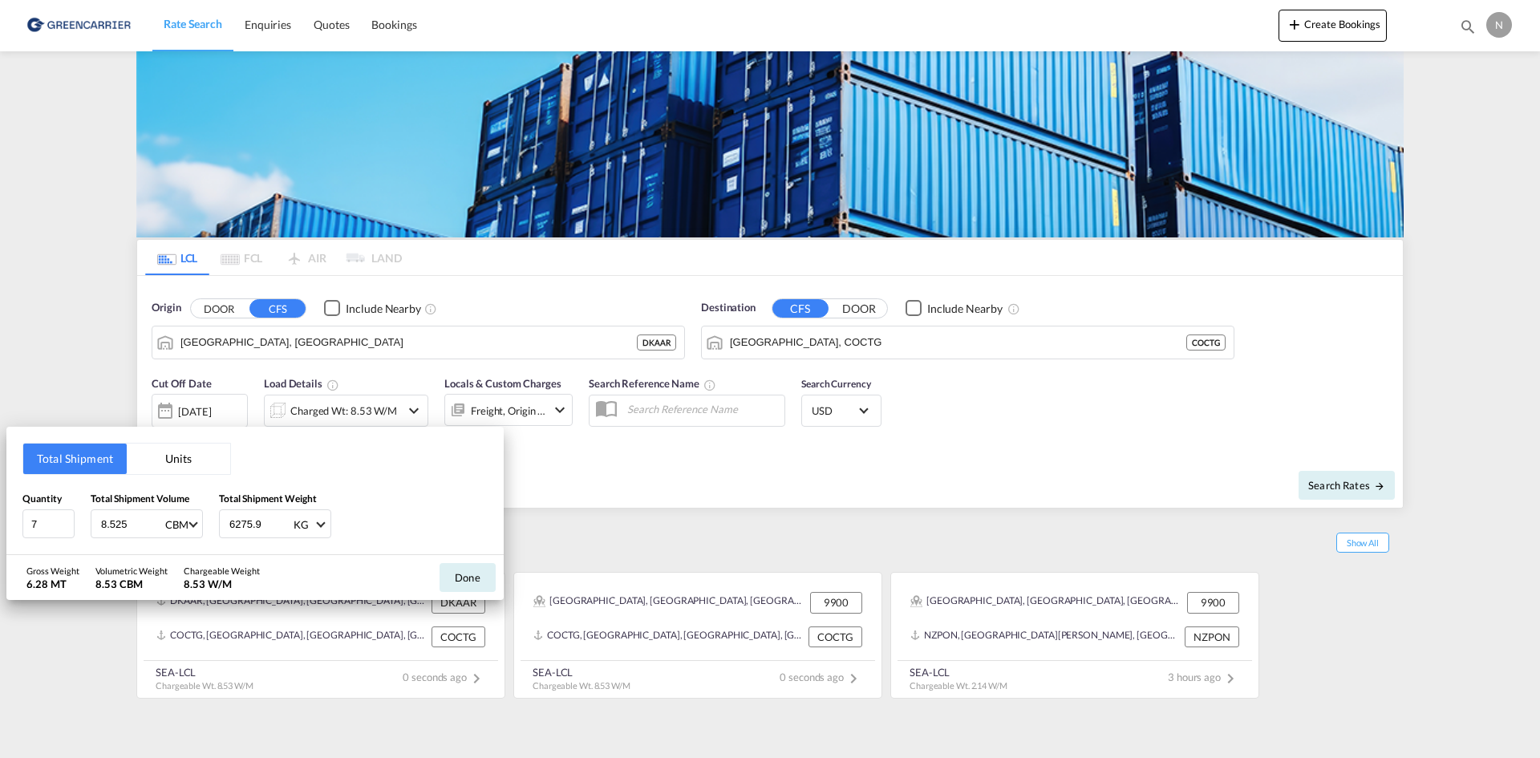
drag, startPoint x: 431, startPoint y: 517, endPoint x: 395, endPoint y: 529, distance: 37.3
click at [395, 529] on div "Quantity 7 Total Shipment Volume 8.525 CBM CBM CFT Total Shipment Weight 6275.9…" at bounding box center [254, 515] width 465 height 48
click at [456, 570] on button "Done" at bounding box center [468, 577] width 56 height 29
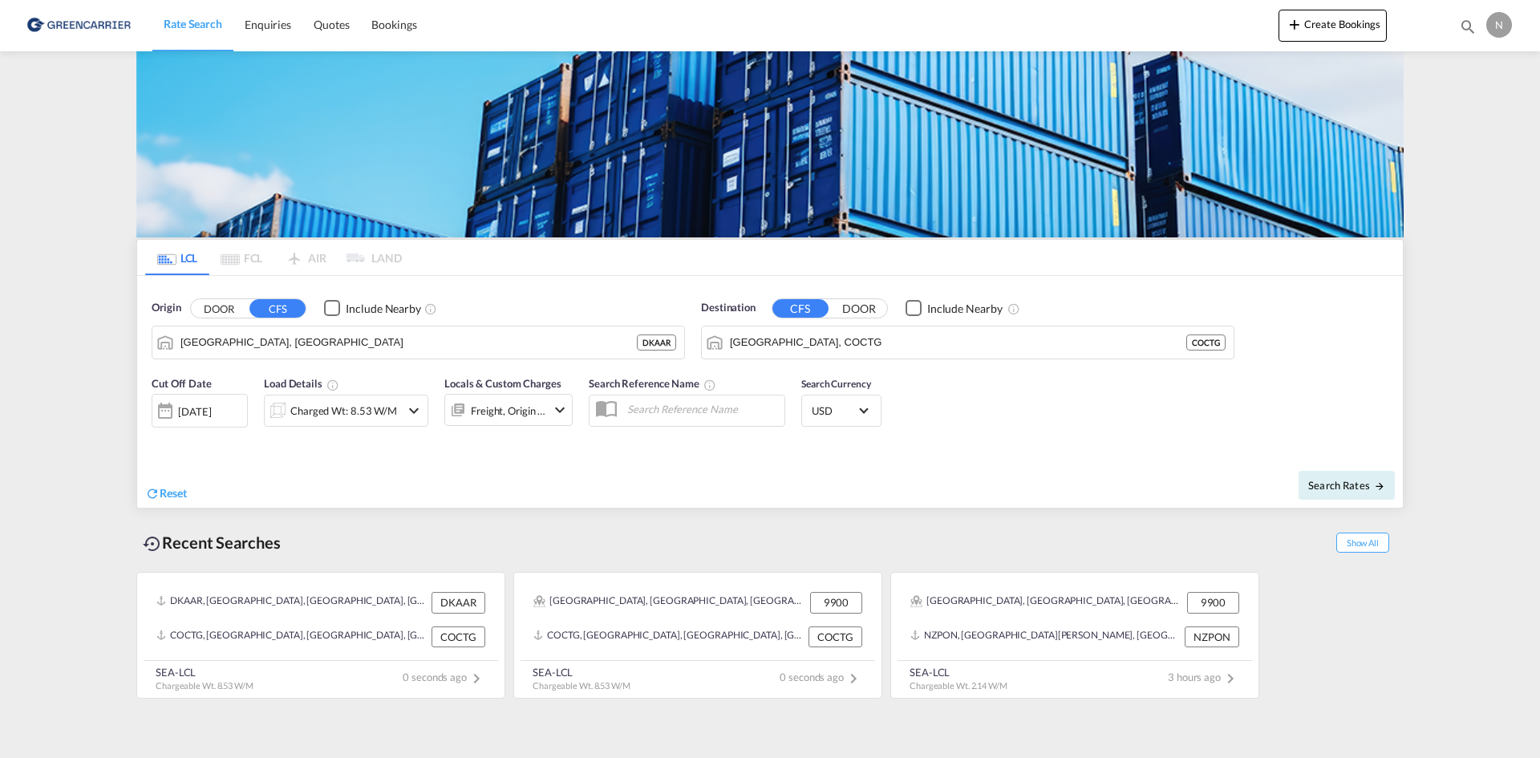
click at [552, 414] on md-icon "icon-chevron-down" at bounding box center [559, 409] width 19 height 19
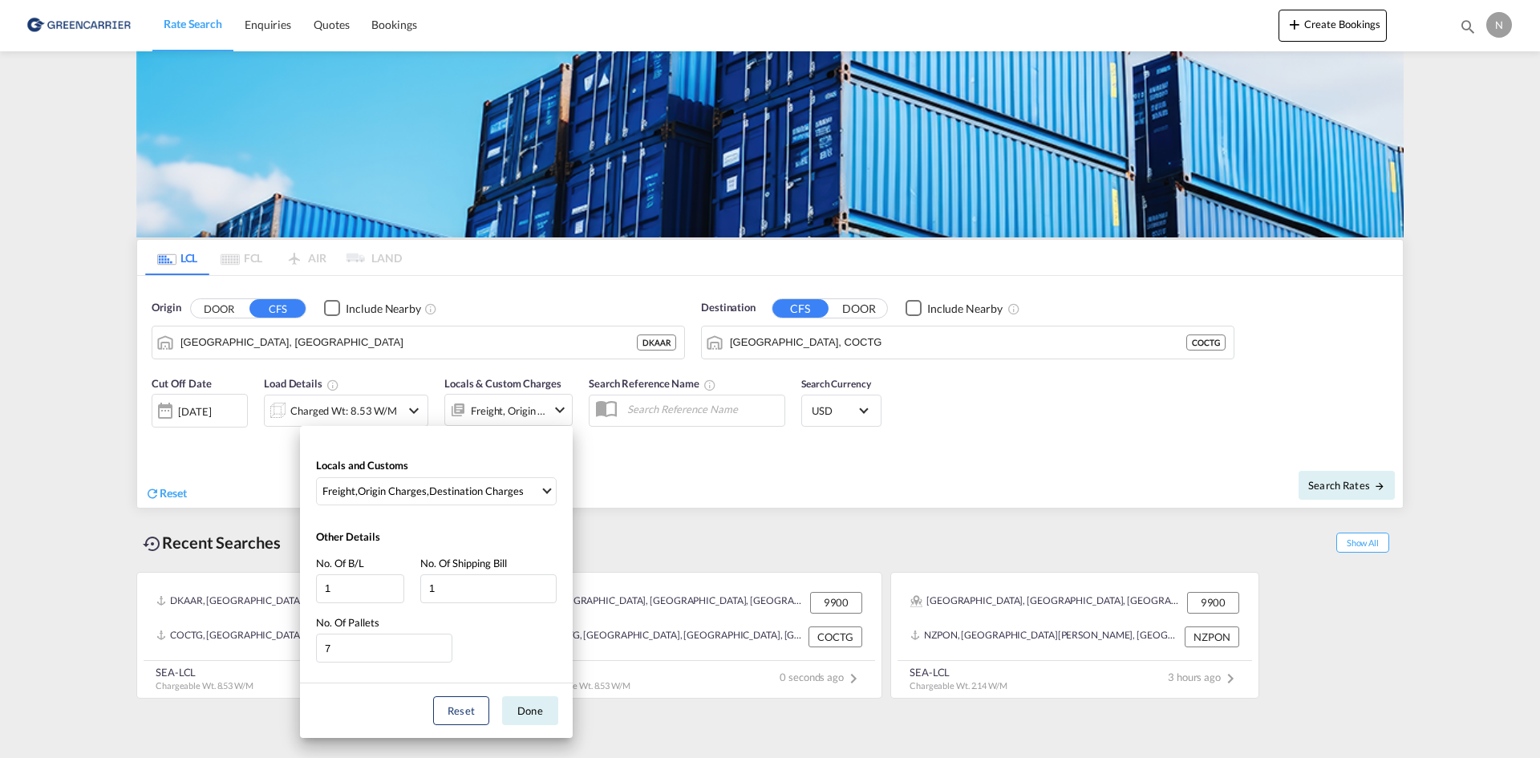
drag, startPoint x: 521, startPoint y: 712, endPoint x: 495, endPoint y: 598, distance: 116.2
click at [497, 628] on div "Locals and Customs Freight , Origin Charges , Destination Charges Clear All Sel…" at bounding box center [436, 582] width 273 height 312
click at [533, 478] on md-select-value "Freight , Origin Charges , Destination Charges" at bounding box center [438, 491] width 235 height 26
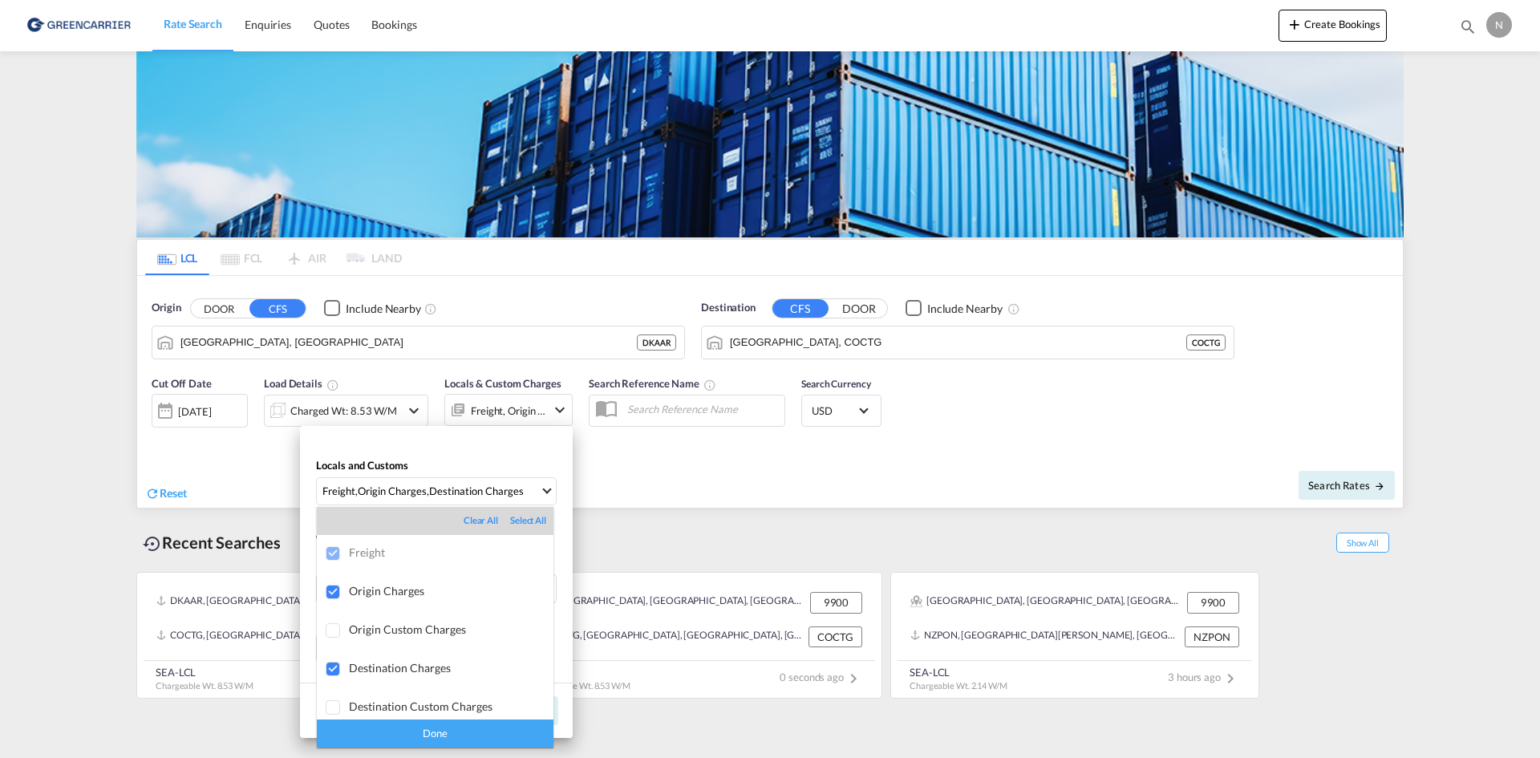
click at [536, 481] on md-backdrop at bounding box center [770, 379] width 1540 height 758
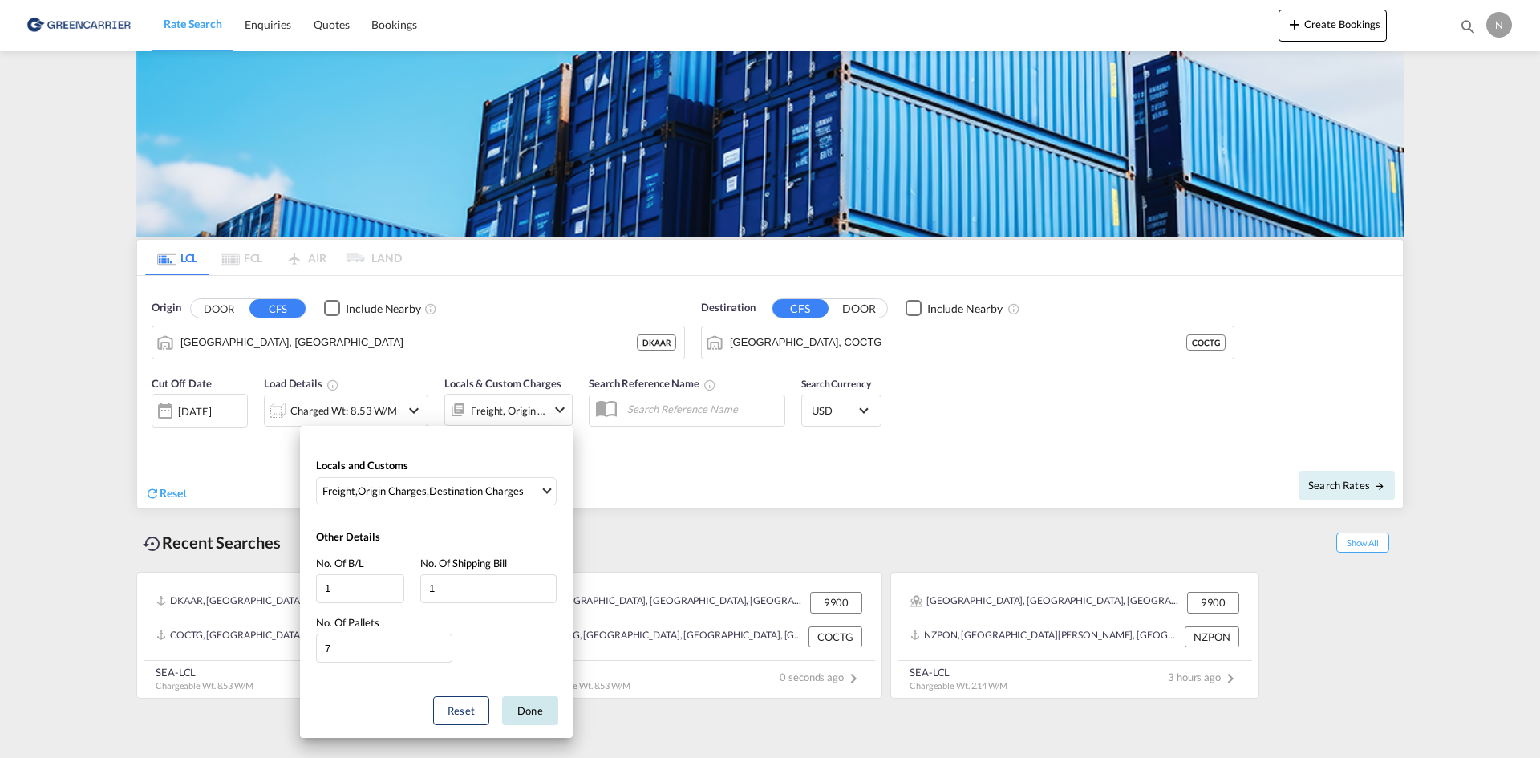
click at [521, 709] on button "Done" at bounding box center [530, 710] width 56 height 29
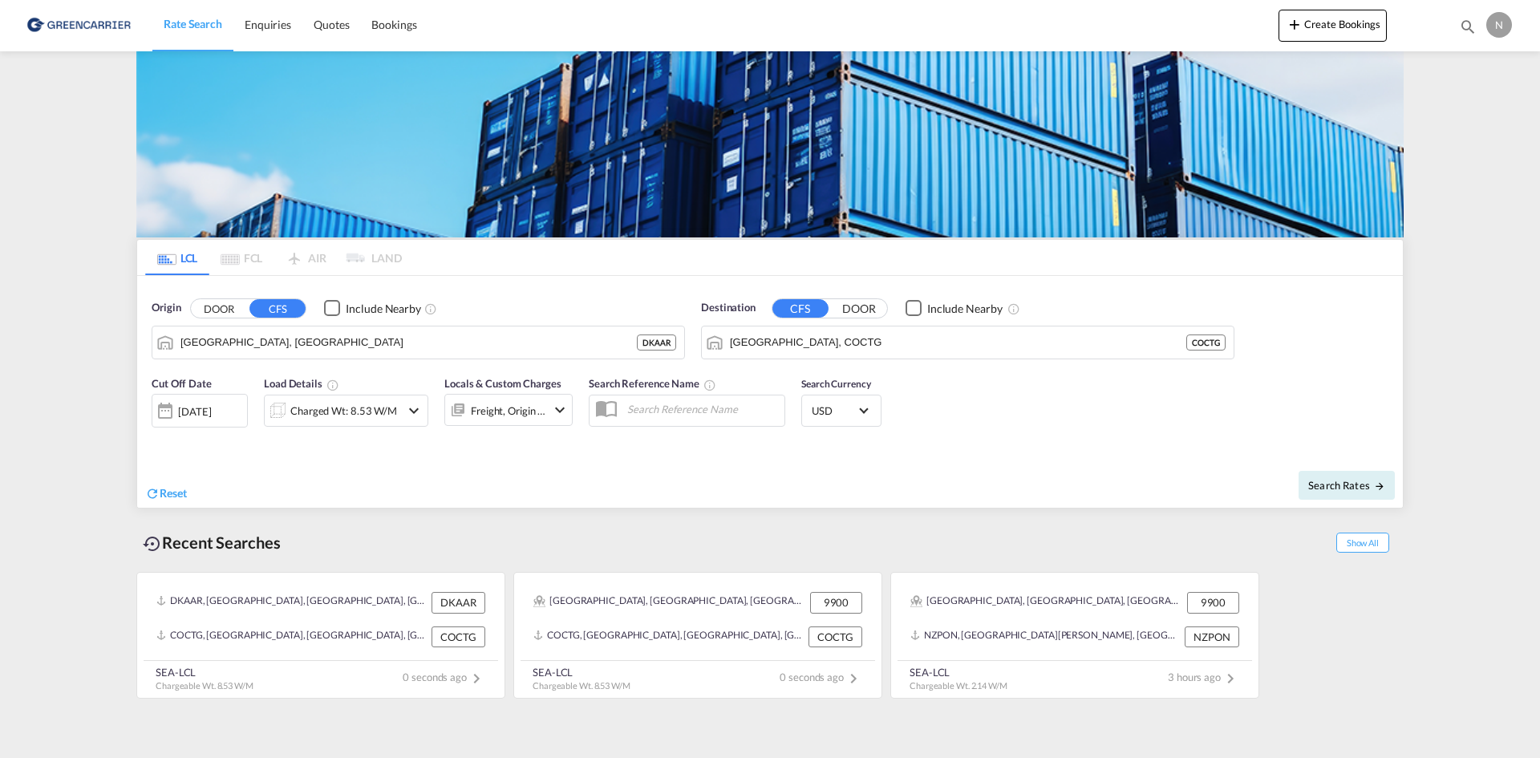
click at [1351, 468] on div "Search Rates" at bounding box center [1088, 485] width 629 height 46
click at [1336, 482] on span "Search Rates" at bounding box center [1346, 485] width 77 height 13
type input "DKAAR to COCTG / 18 Aug 2025"
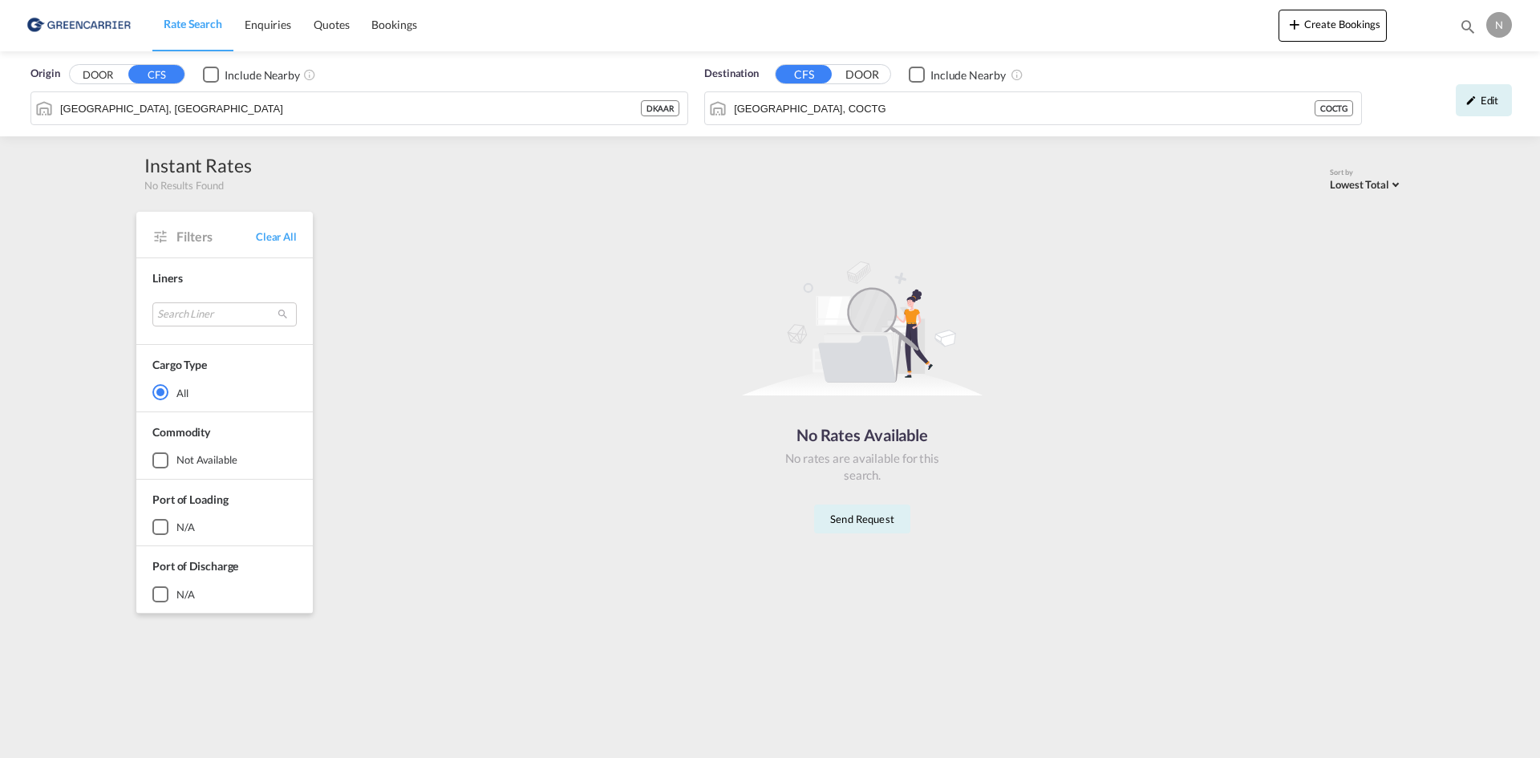
click at [182, 25] on span "Rate Search" at bounding box center [193, 24] width 59 height 14
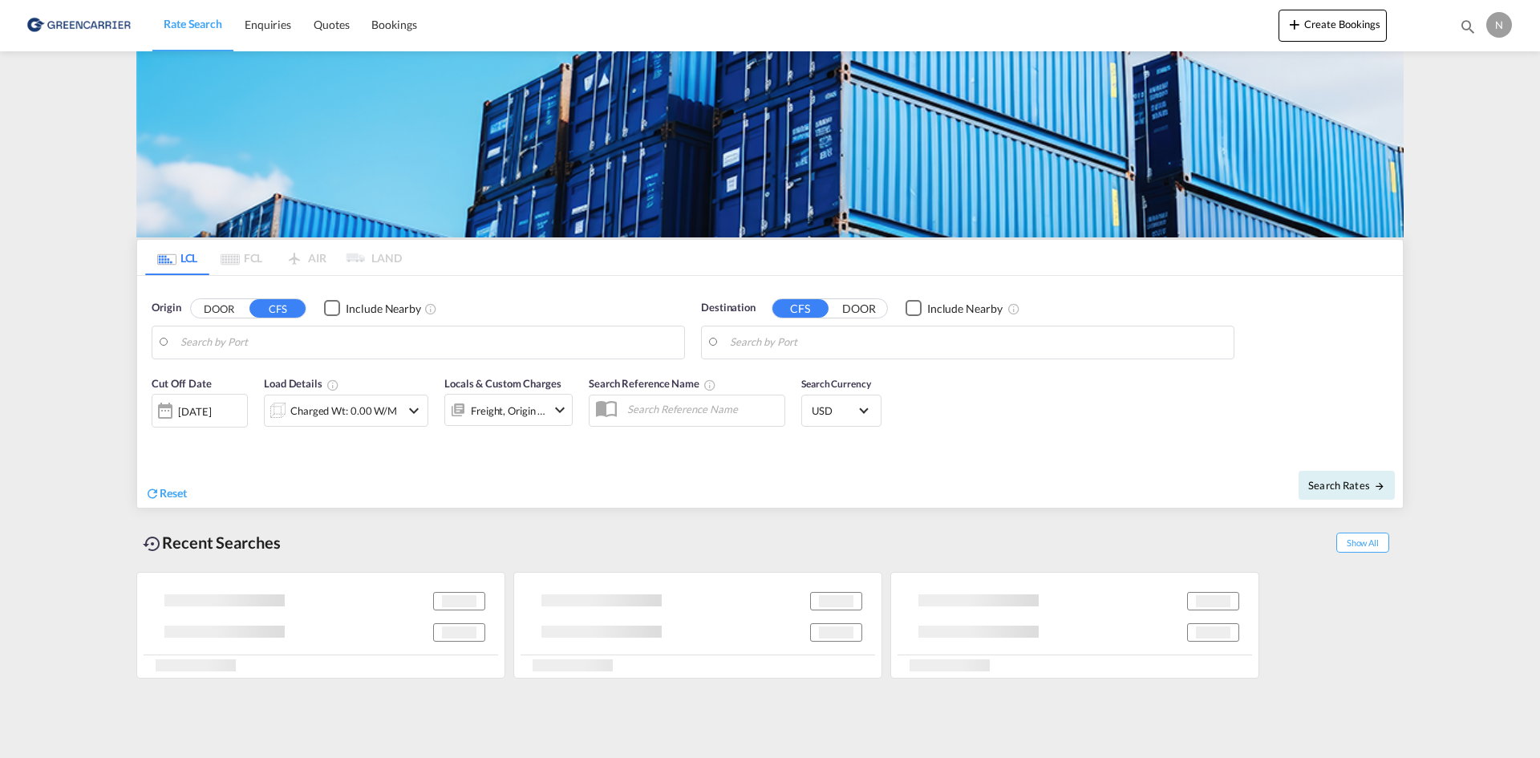
type input "Aarhus, DKAAR"
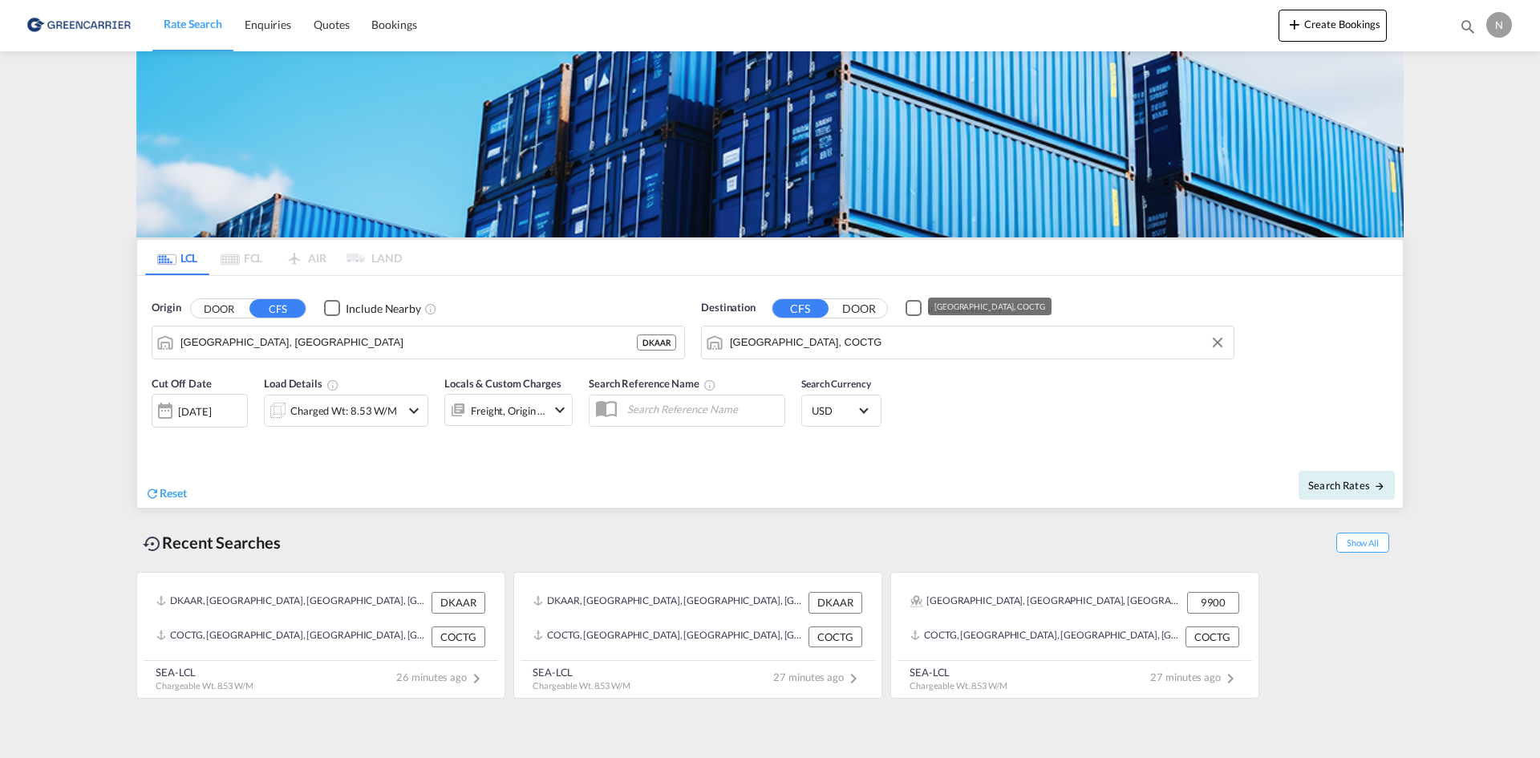
click at [829, 342] on input "Cartagena, COCTG" at bounding box center [978, 342] width 496 height 24
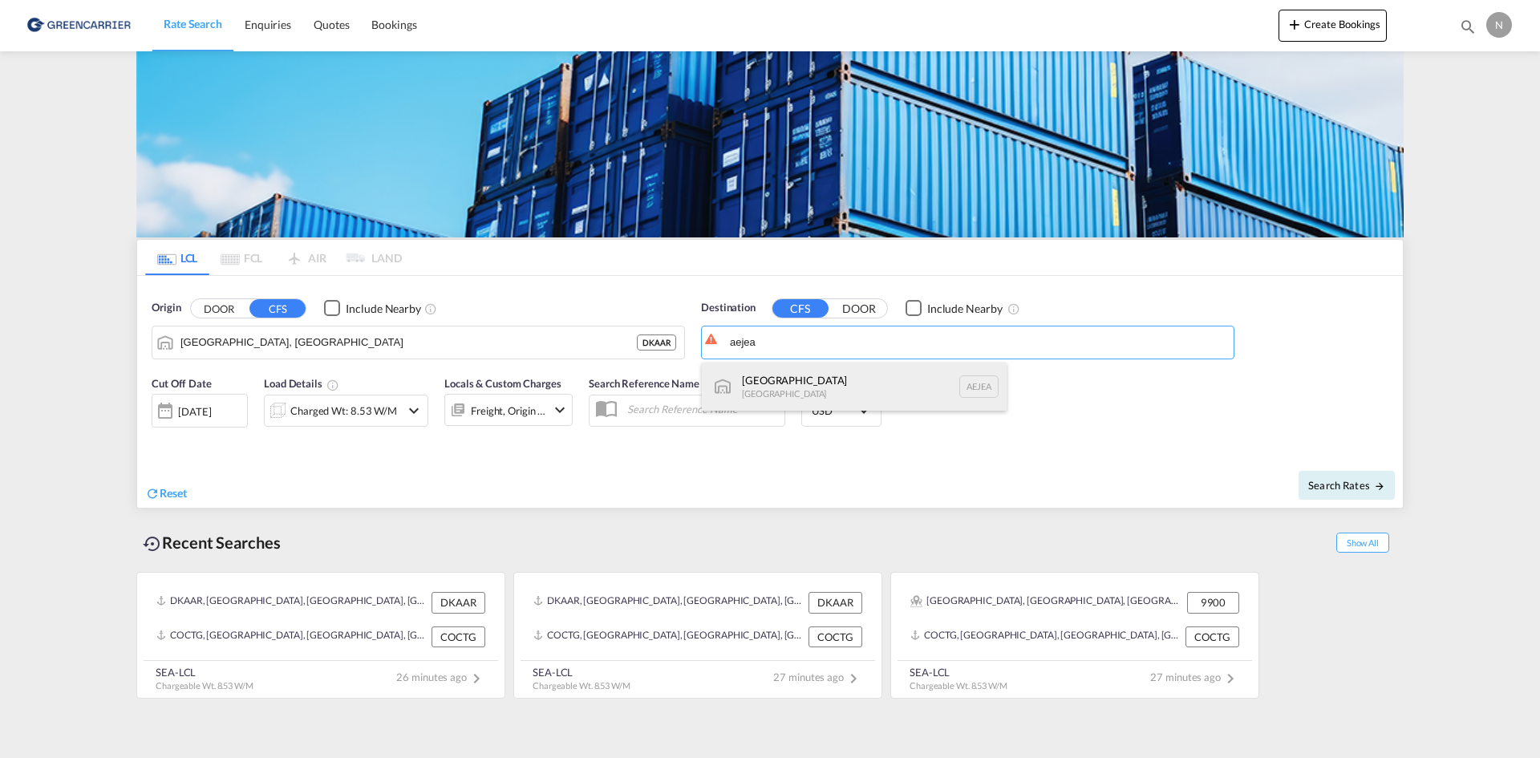
click at [818, 388] on div "Jebel Ali United Arab Emirates AEJEA" at bounding box center [854, 387] width 305 height 48
type input "Jebel Ali, AEJEA"
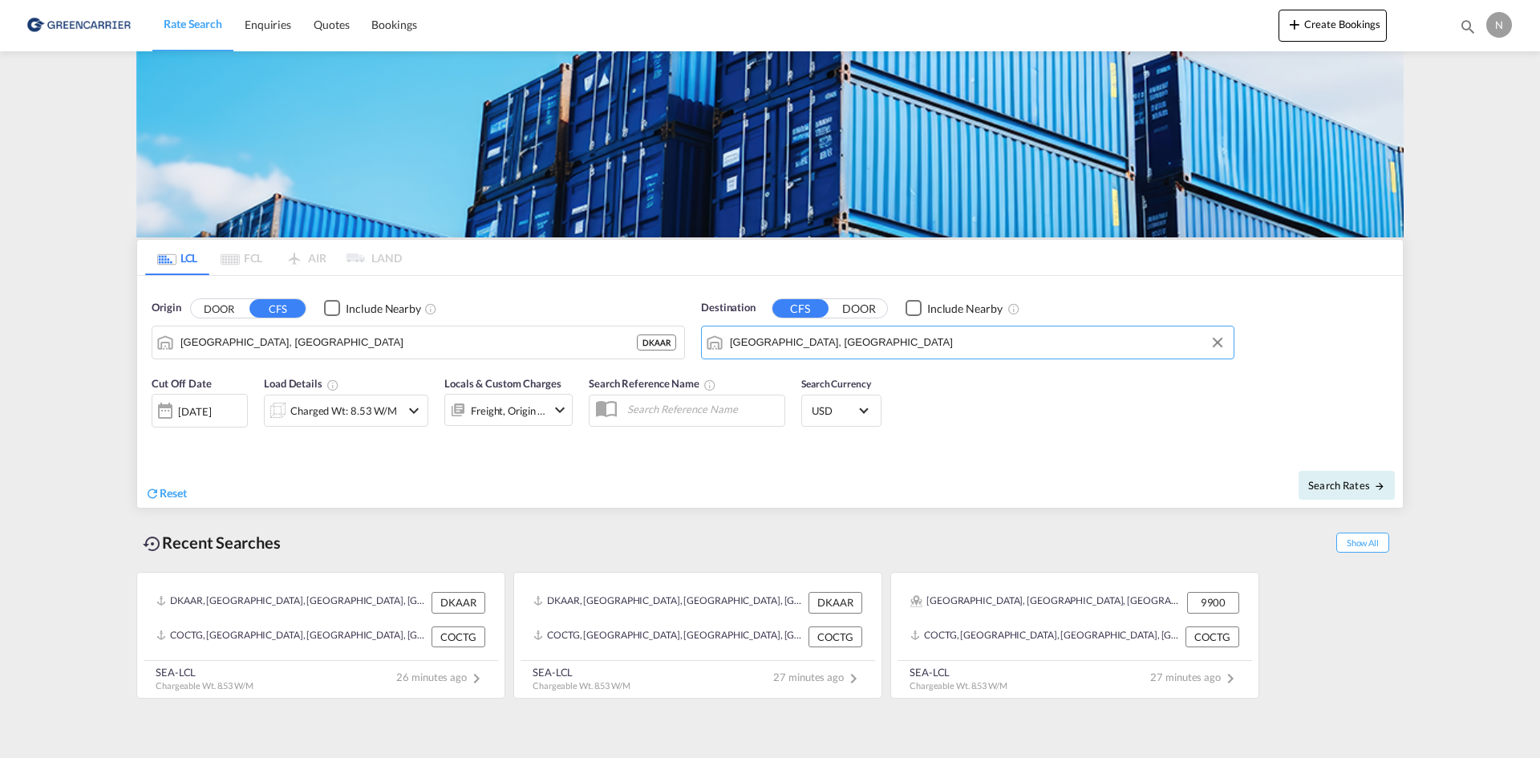
click at [351, 406] on div "Charged Wt: 8.53 W/M" at bounding box center [343, 410] width 107 height 22
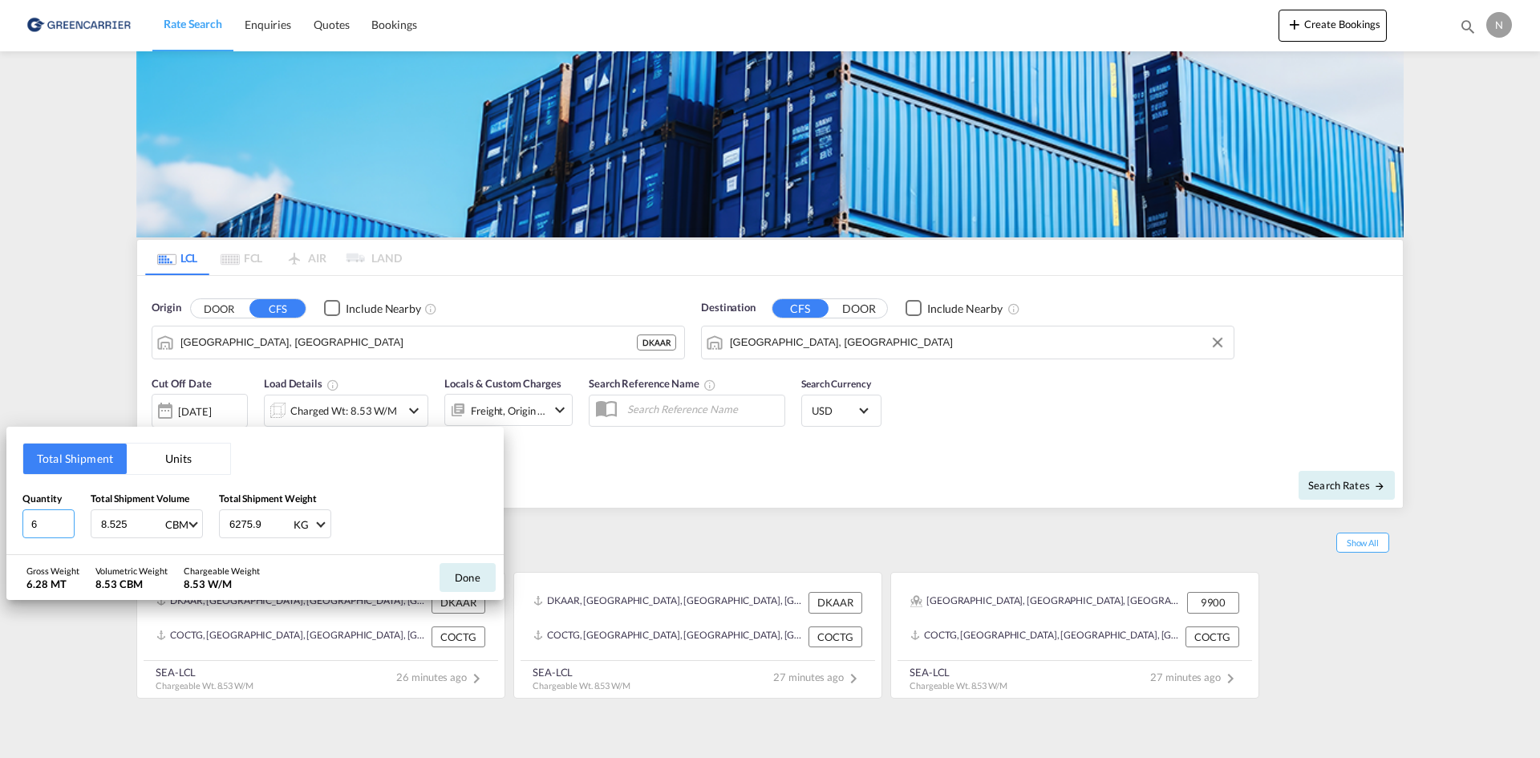
click at [67, 526] on input "6" at bounding box center [48, 523] width 52 height 29
click at [67, 526] on input "5" at bounding box center [48, 523] width 52 height 29
click at [67, 526] on input "4" at bounding box center [48, 523] width 52 height 29
click at [67, 525] on input "3" at bounding box center [48, 523] width 52 height 29
click at [67, 525] on input "2" at bounding box center [48, 523] width 52 height 29
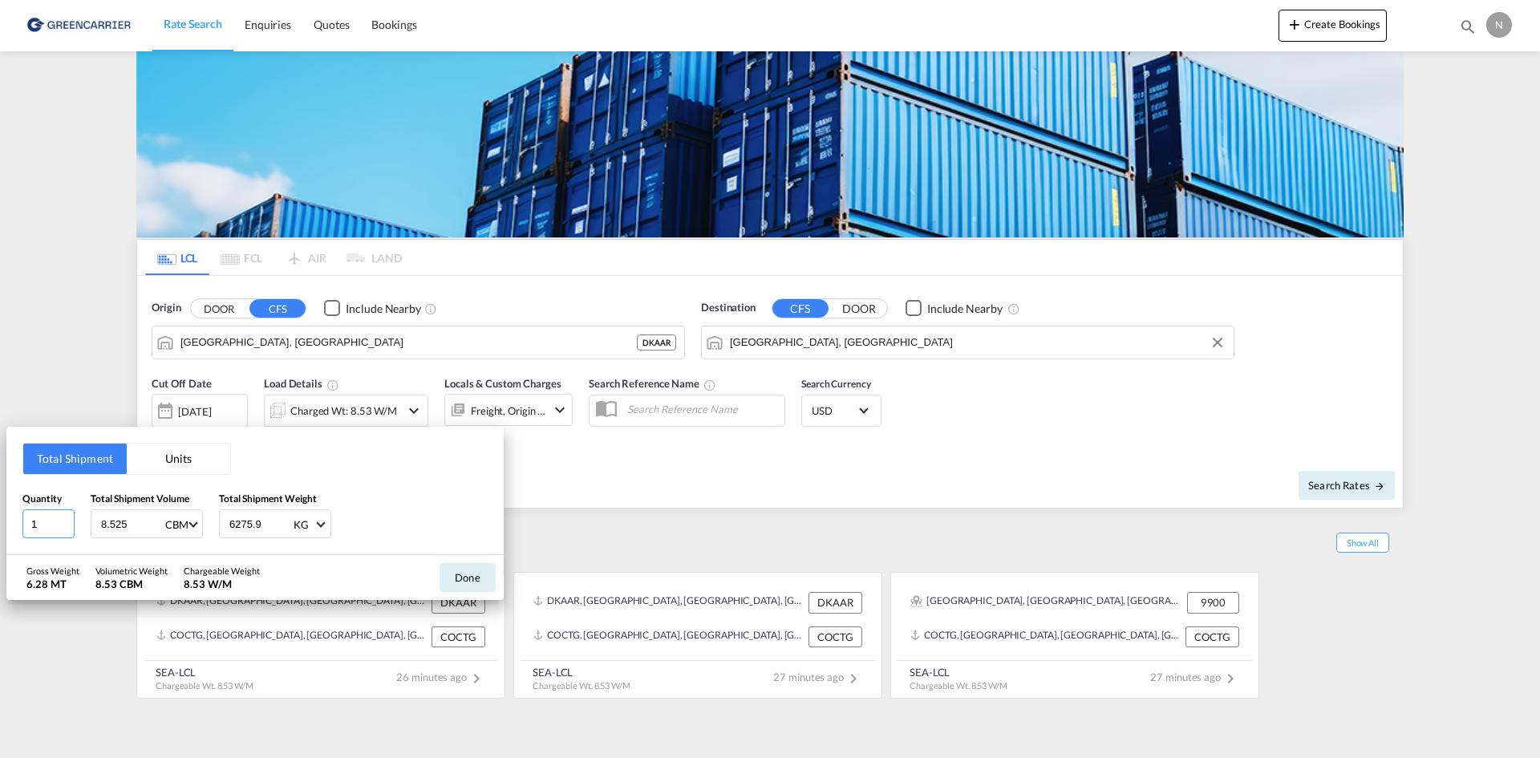
type input "1"
click at [67, 525] on input "1" at bounding box center [48, 523] width 52 height 29
click at [101, 522] on input "8.525" at bounding box center [131, 523] width 64 height 27
type input "0.288"
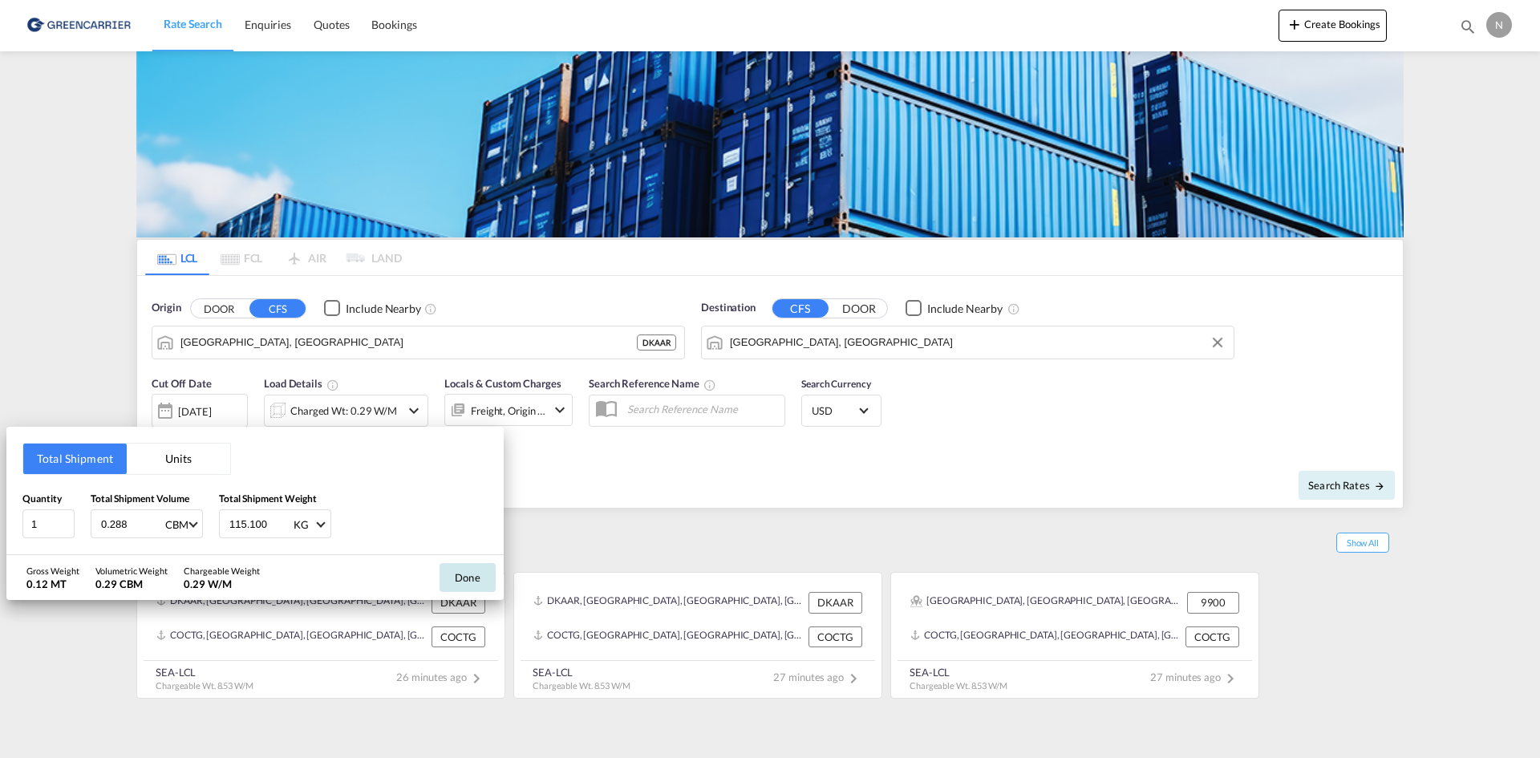
type input "115.100"
click at [457, 579] on button "Done" at bounding box center [468, 577] width 56 height 29
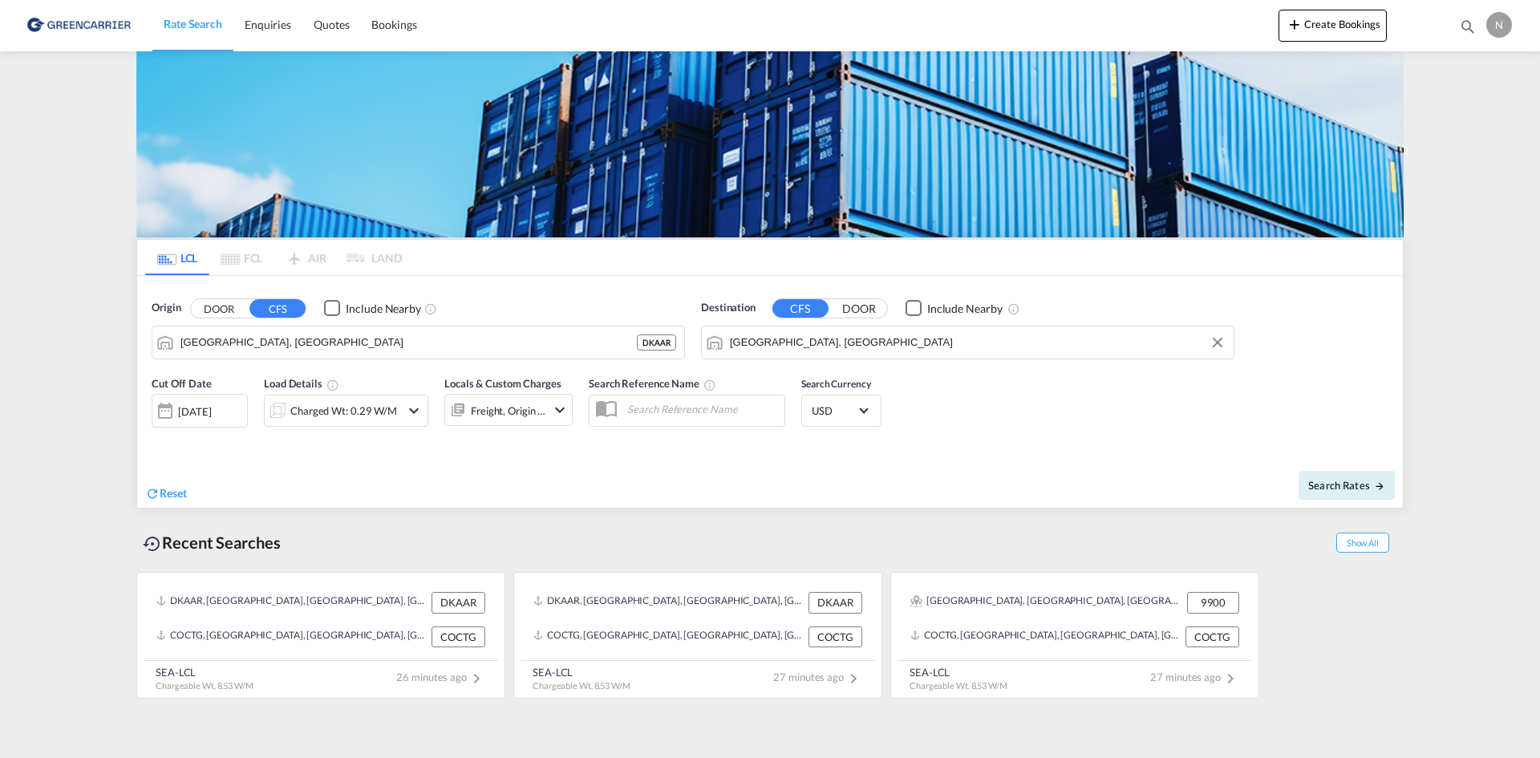
click at [562, 415] on md-icon "icon-chevron-down" at bounding box center [559, 409] width 19 height 19
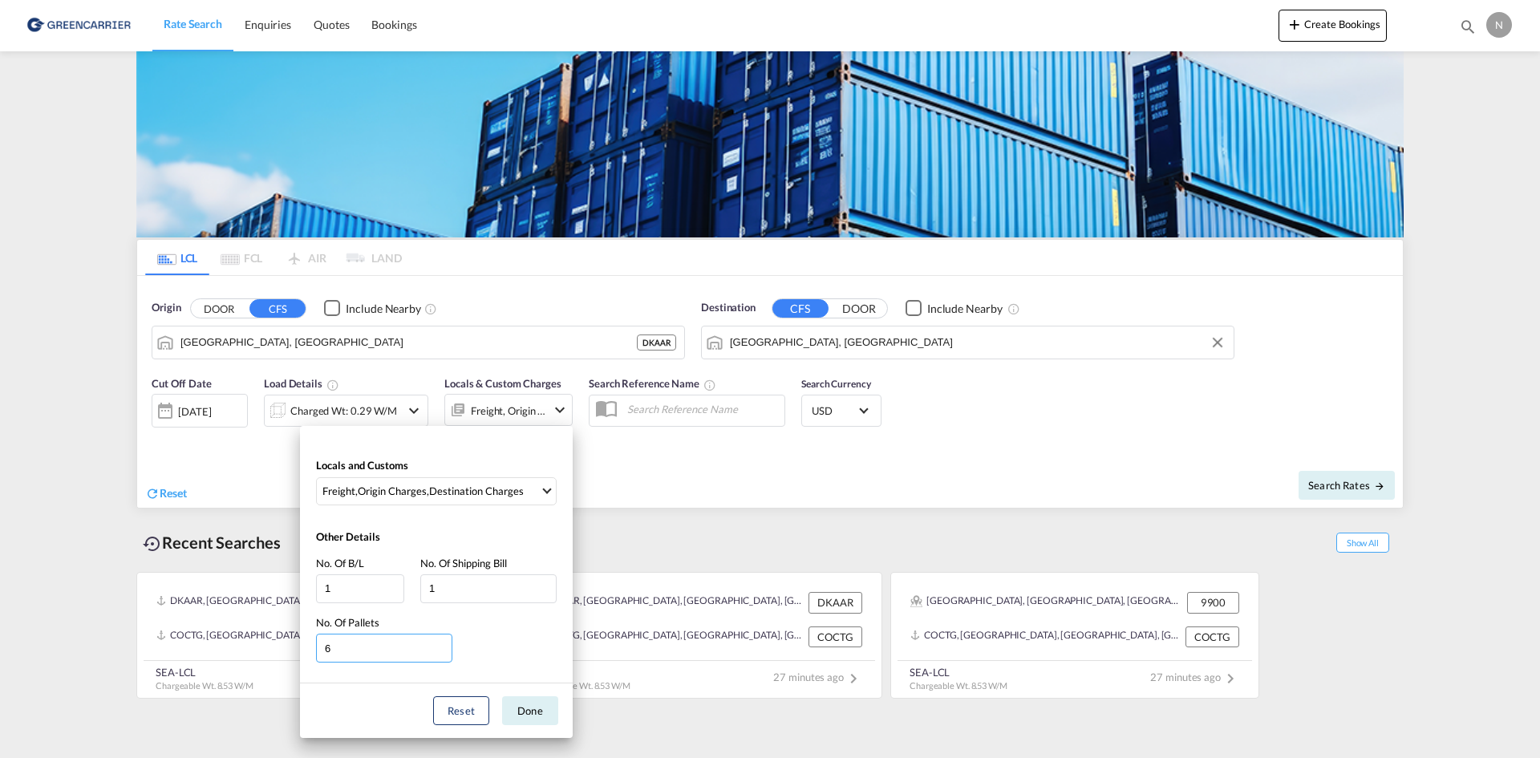
click at [446, 653] on input "6" at bounding box center [384, 648] width 136 height 29
click at [446, 653] on input "5" at bounding box center [384, 648] width 136 height 29
click at [446, 653] on input "4" at bounding box center [384, 648] width 136 height 29
click at [446, 652] on input "3" at bounding box center [384, 648] width 136 height 29
click at [446, 652] on input "2" at bounding box center [384, 648] width 136 height 29
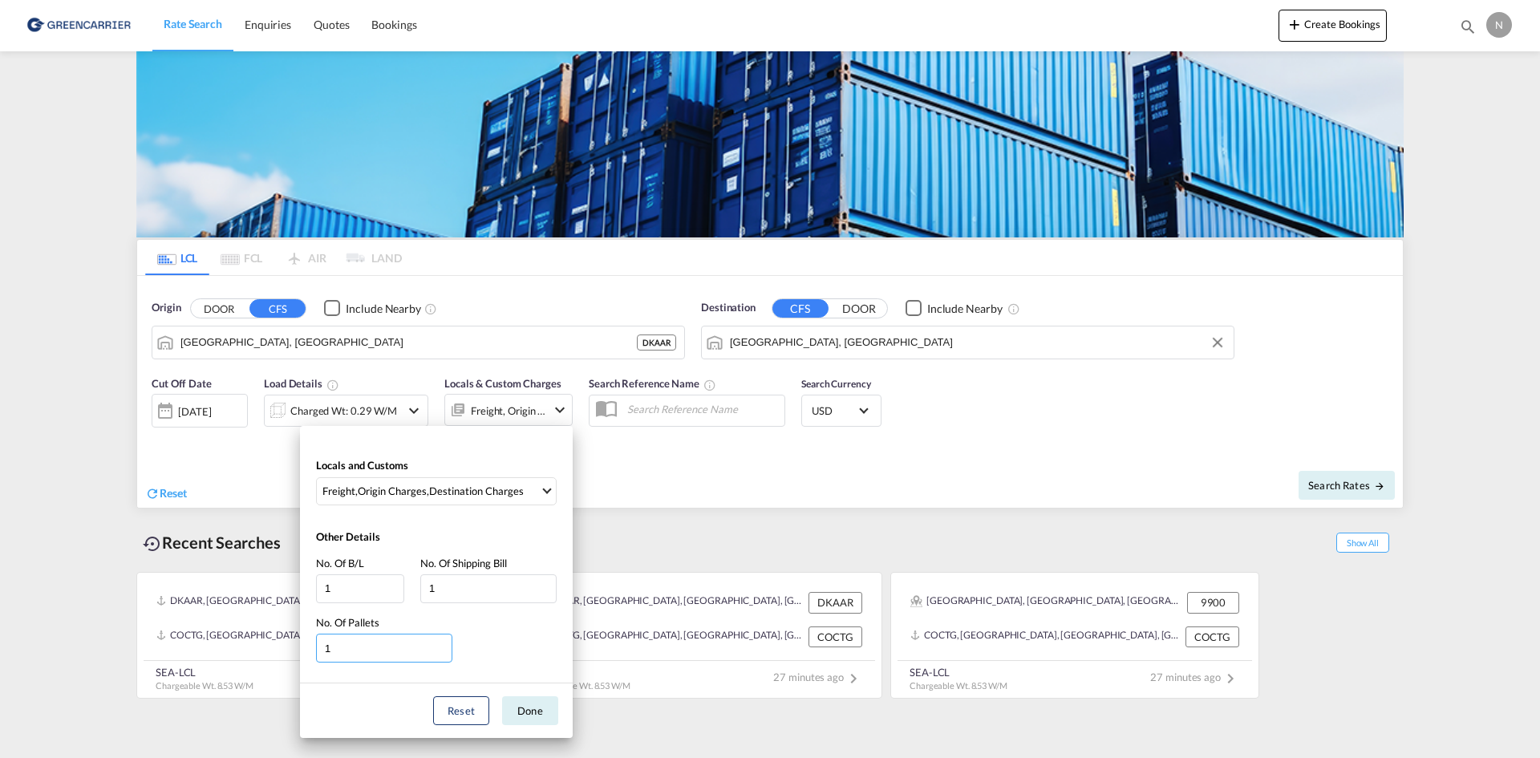
type input "1"
click at [446, 652] on input "1" at bounding box center [384, 648] width 136 height 29
click at [529, 714] on button "Done" at bounding box center [530, 710] width 56 height 29
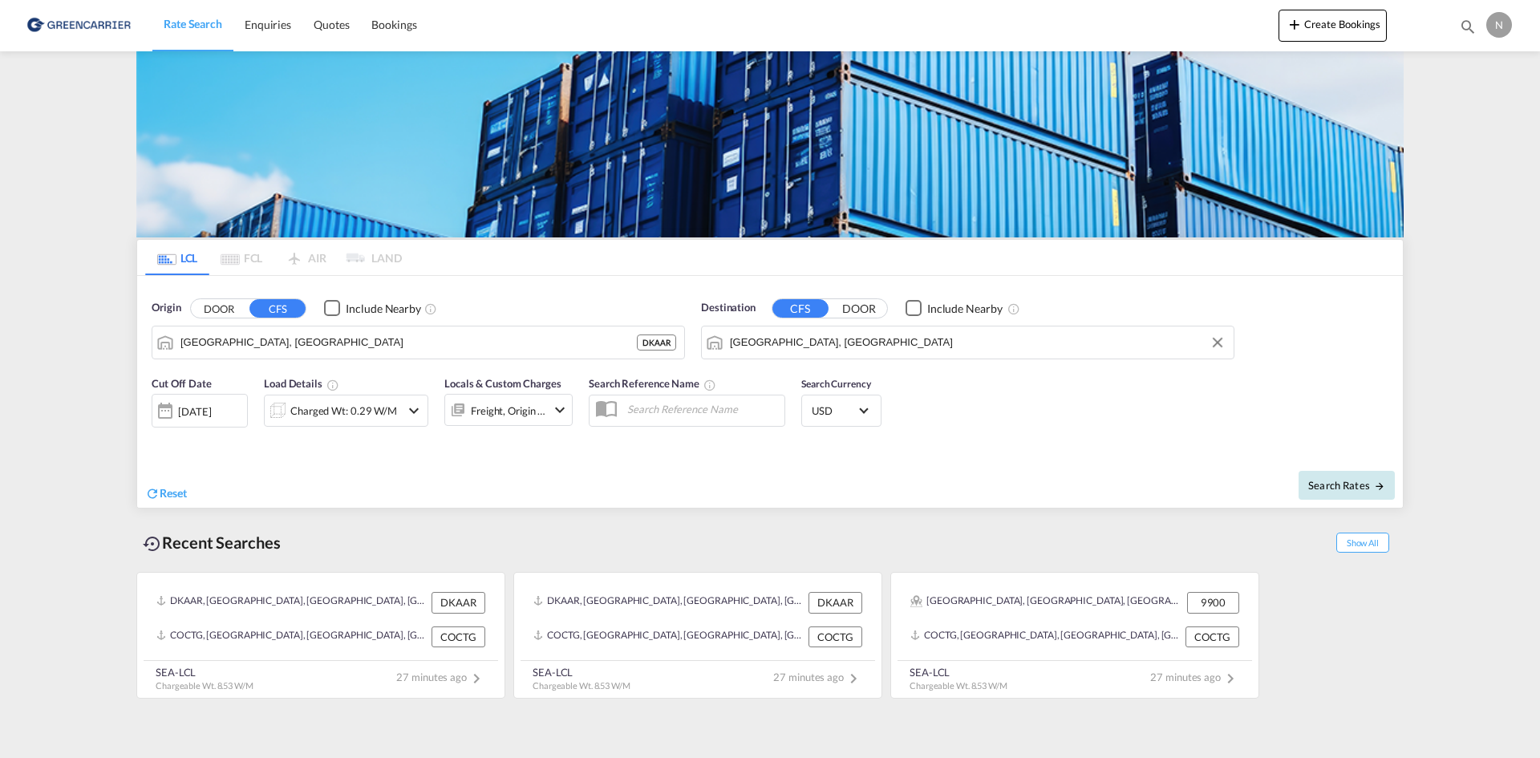
click at [1340, 486] on span "Search Rates" at bounding box center [1346, 485] width 77 height 13
type input "DKAAR to AEJEA / 18 Aug 2025"
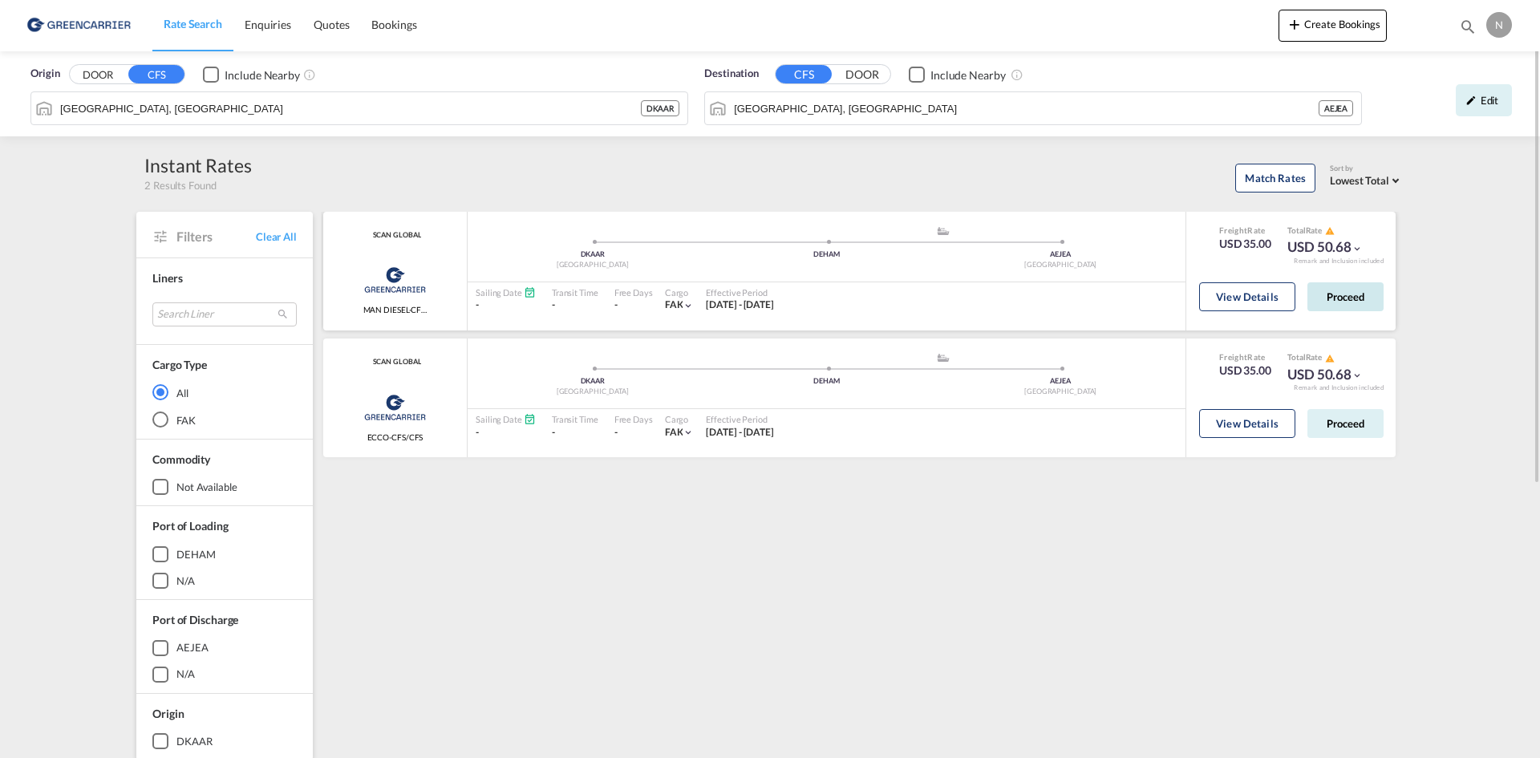
click at [1361, 296] on button "Proceed" at bounding box center [1346, 296] width 76 height 29
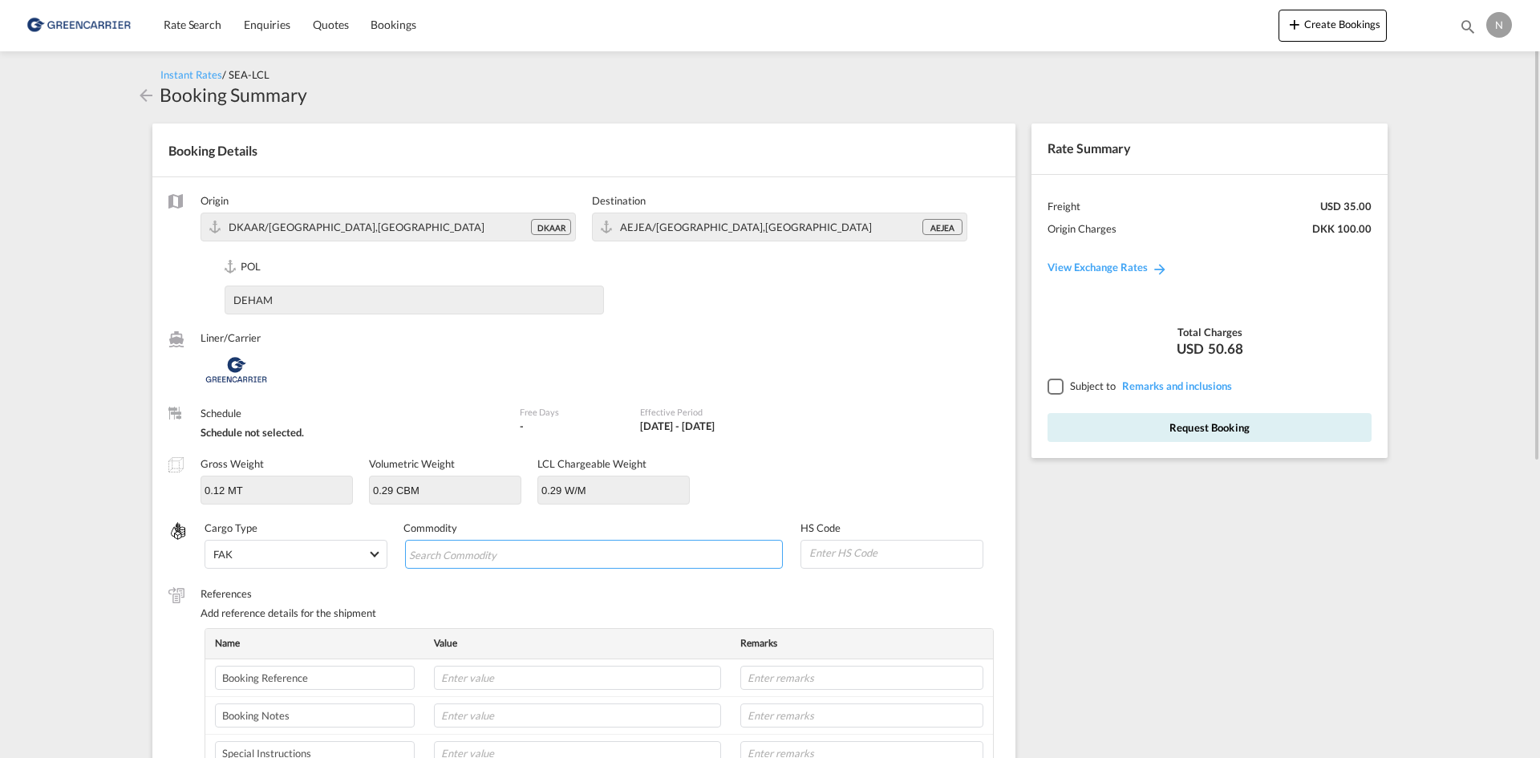
click at [470, 567] on input "Chips input." at bounding box center [482, 555] width 147 height 26
type input "ENZYMES"
type input "350790"
click at [489, 669] on input "text" at bounding box center [577, 678] width 287 height 24
paste input "CPH32106720"
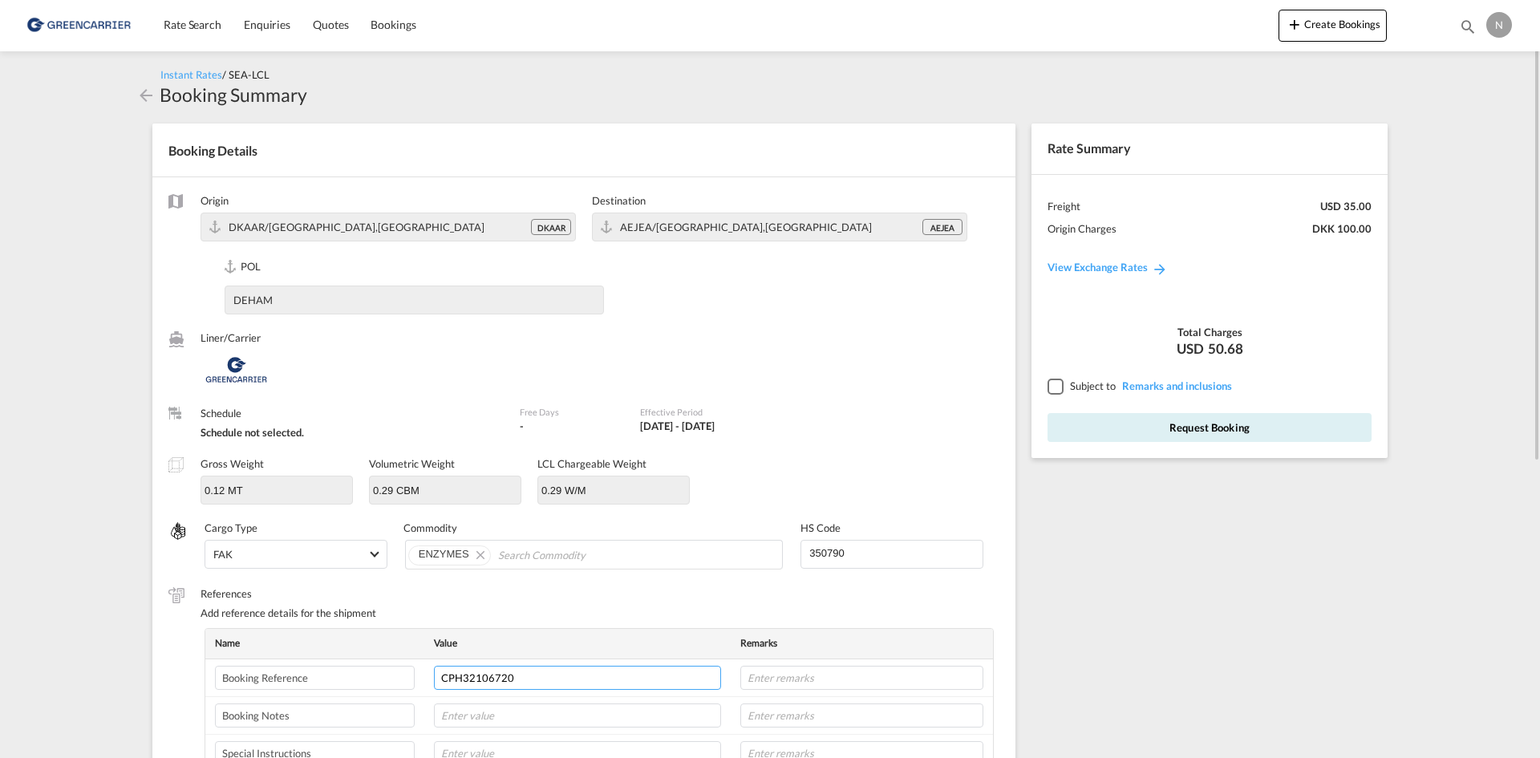
type input "CPH32106720"
type input "NOVONESIS"
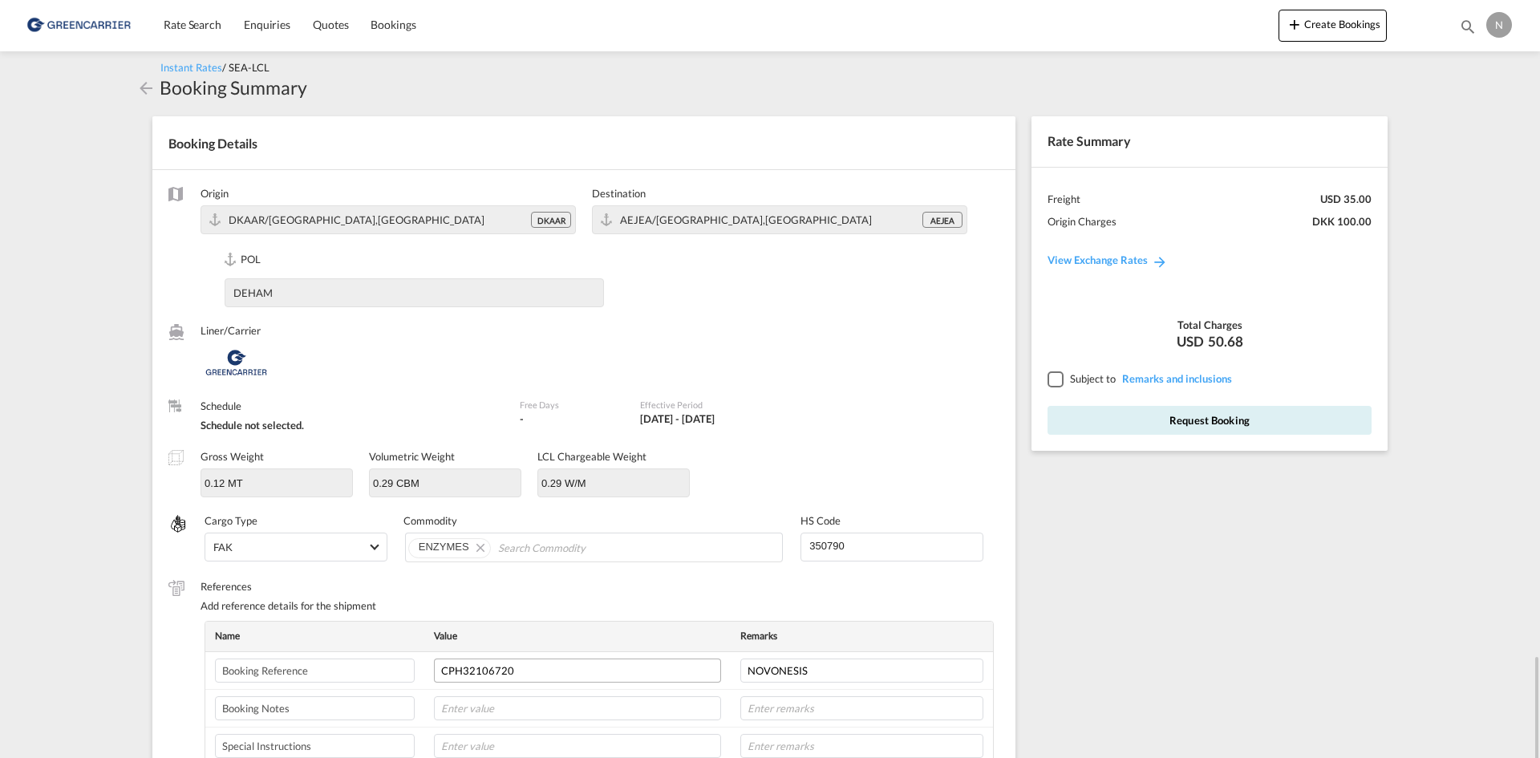
scroll to position [412, 0]
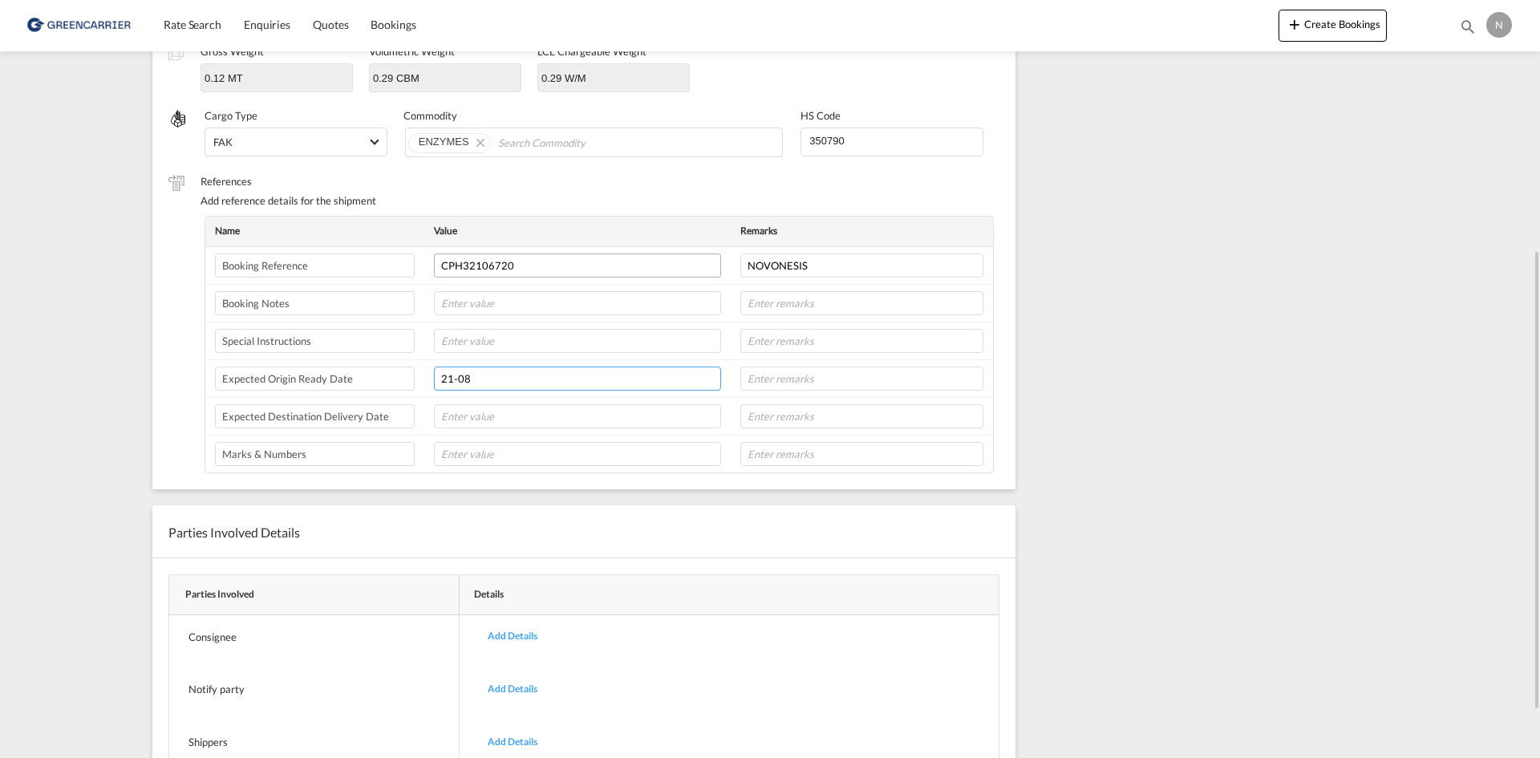
type input "21-08"
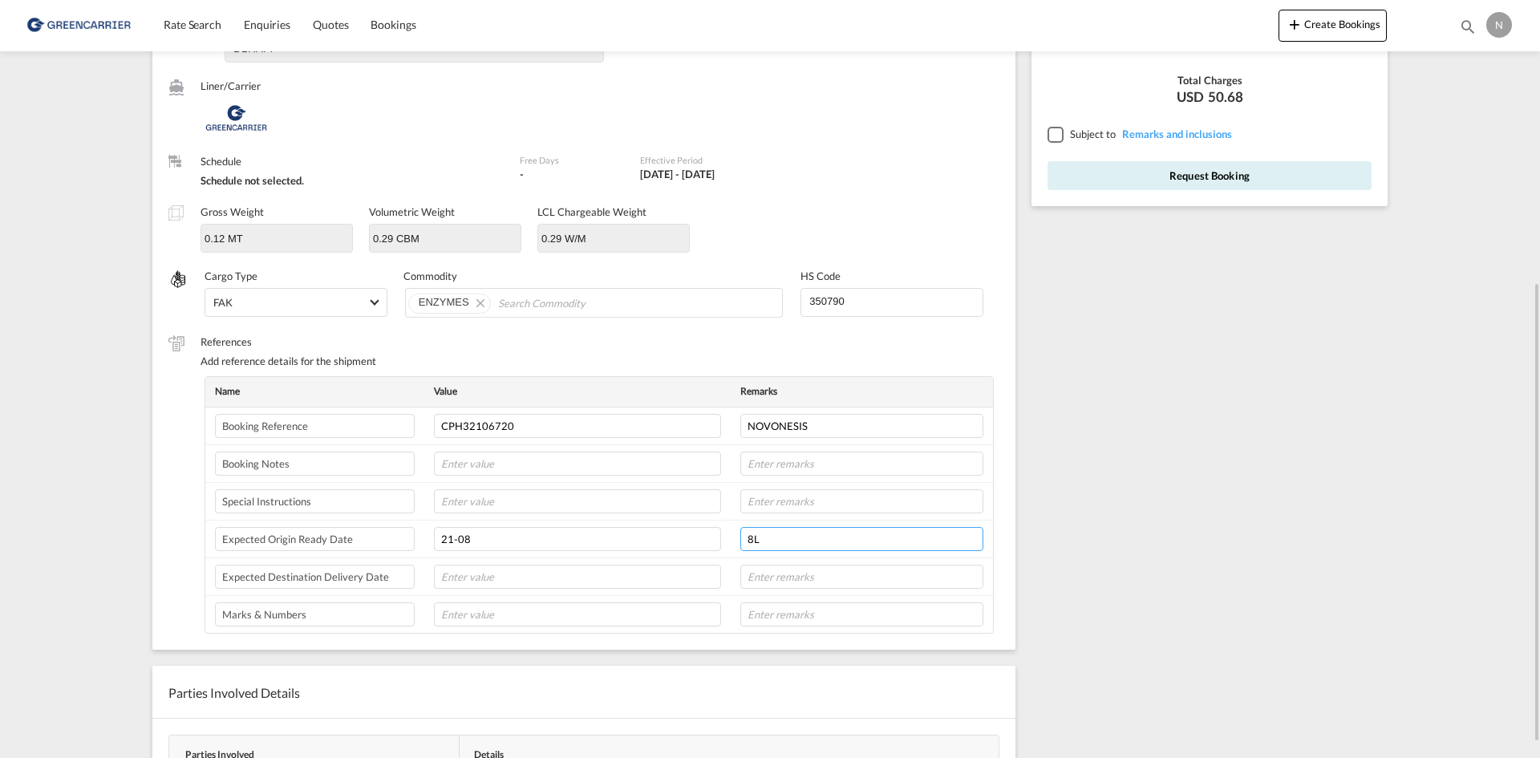
scroll to position [252, 0]
type input "8L"
click at [1055, 132] on div at bounding box center [1055, 134] width 14 height 14
click at [1064, 175] on button "Request Booking" at bounding box center [1210, 175] width 324 height 29
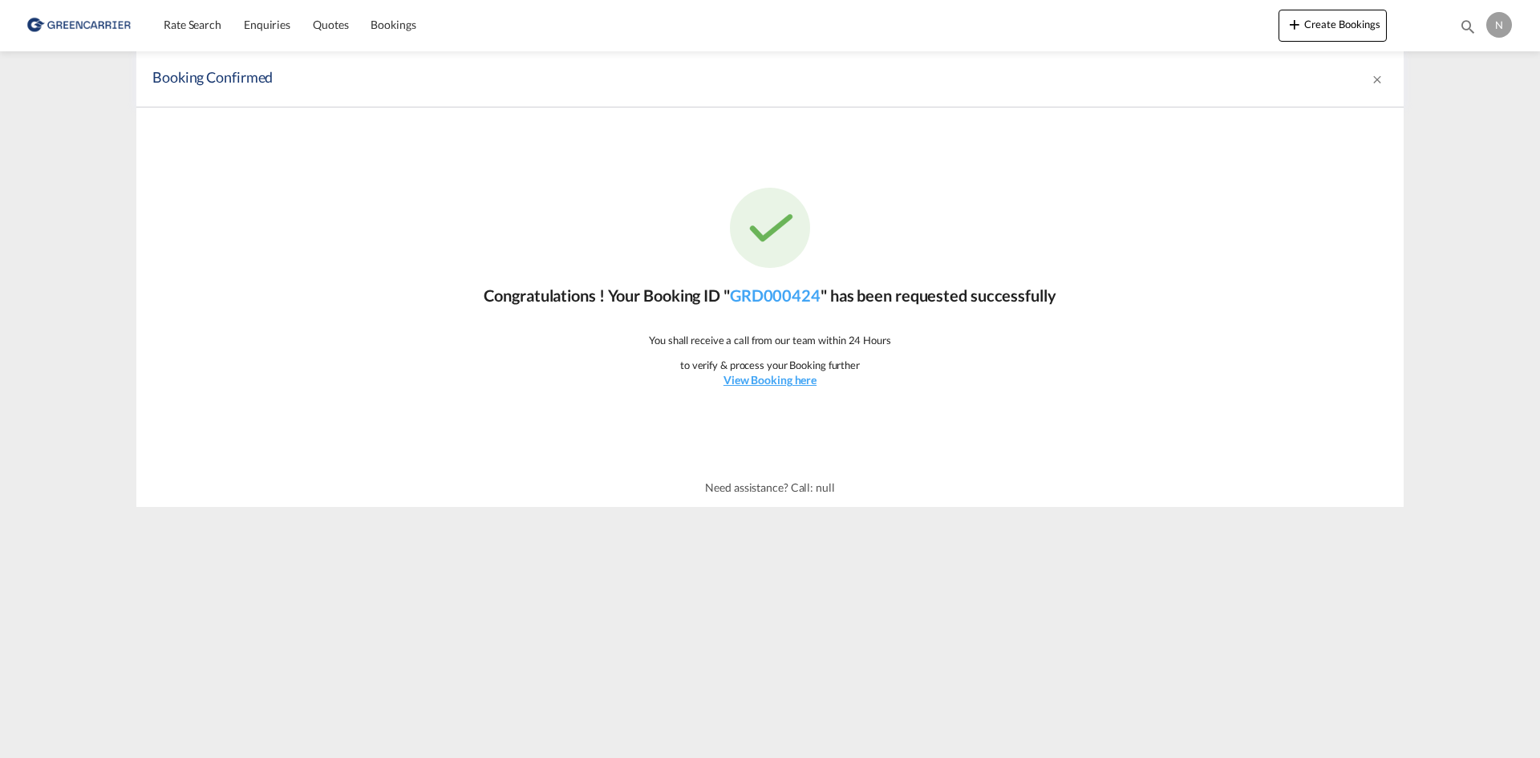
scroll to position [0, 0]
